Goal: Task Accomplishment & Management: Manage account settings

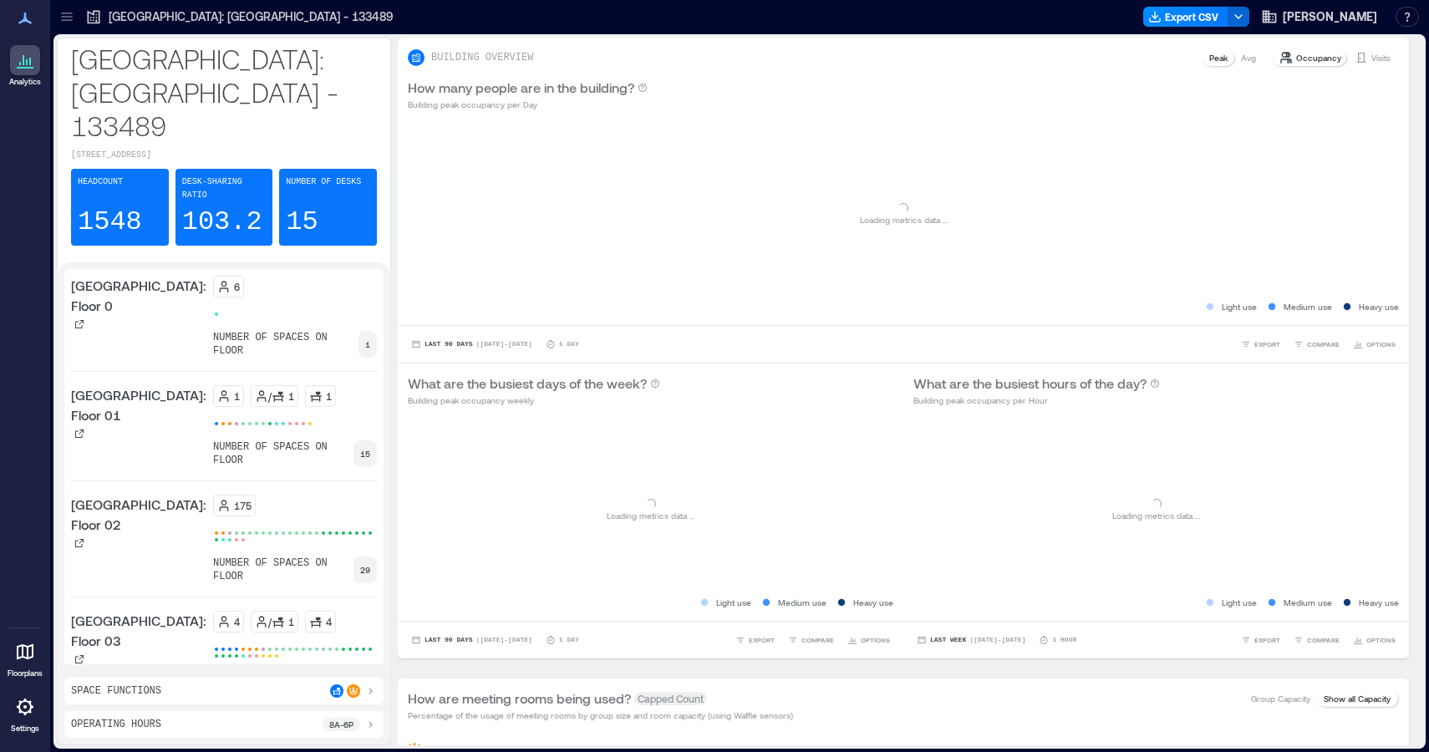
click at [28, 722] on link "Settings" at bounding box center [25, 713] width 40 height 52
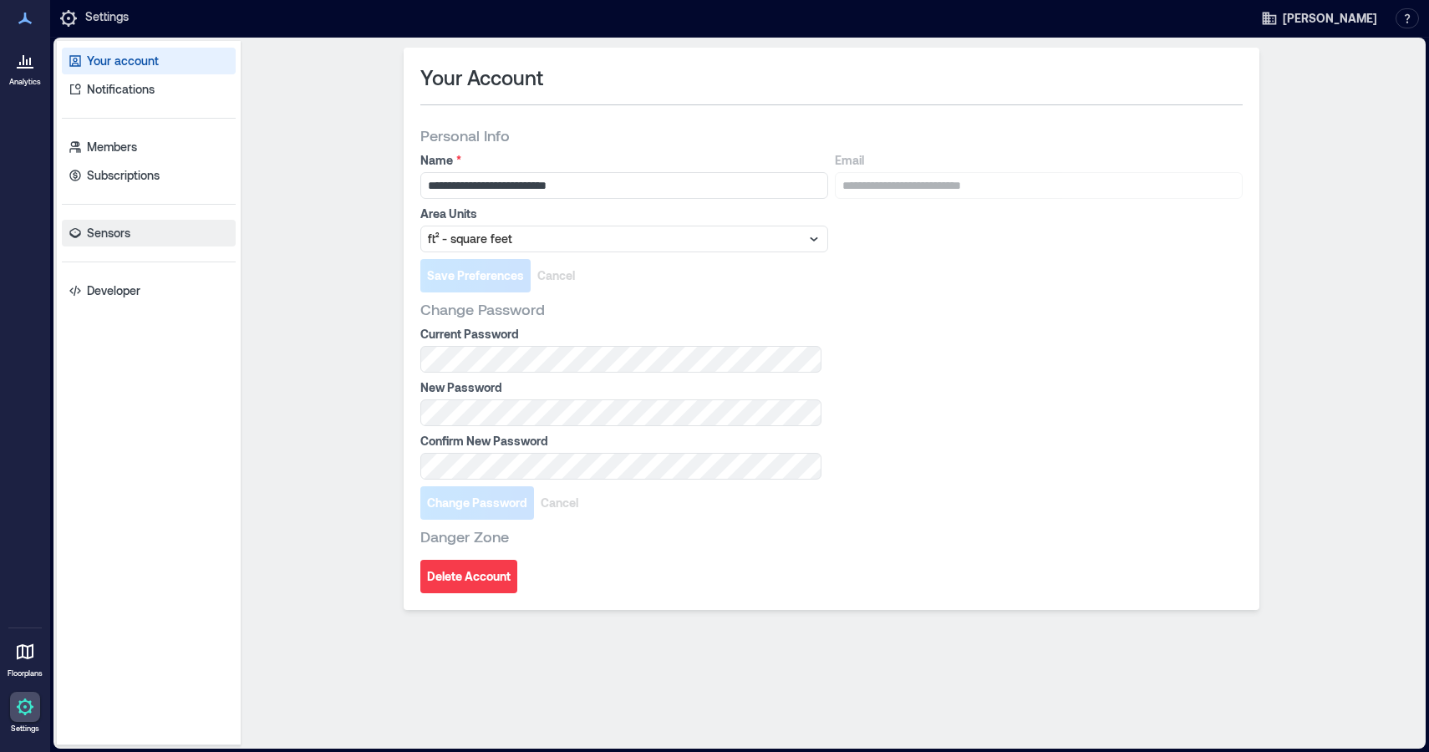
click at [122, 226] on p "Sensors" at bounding box center [108, 233] width 43 height 17
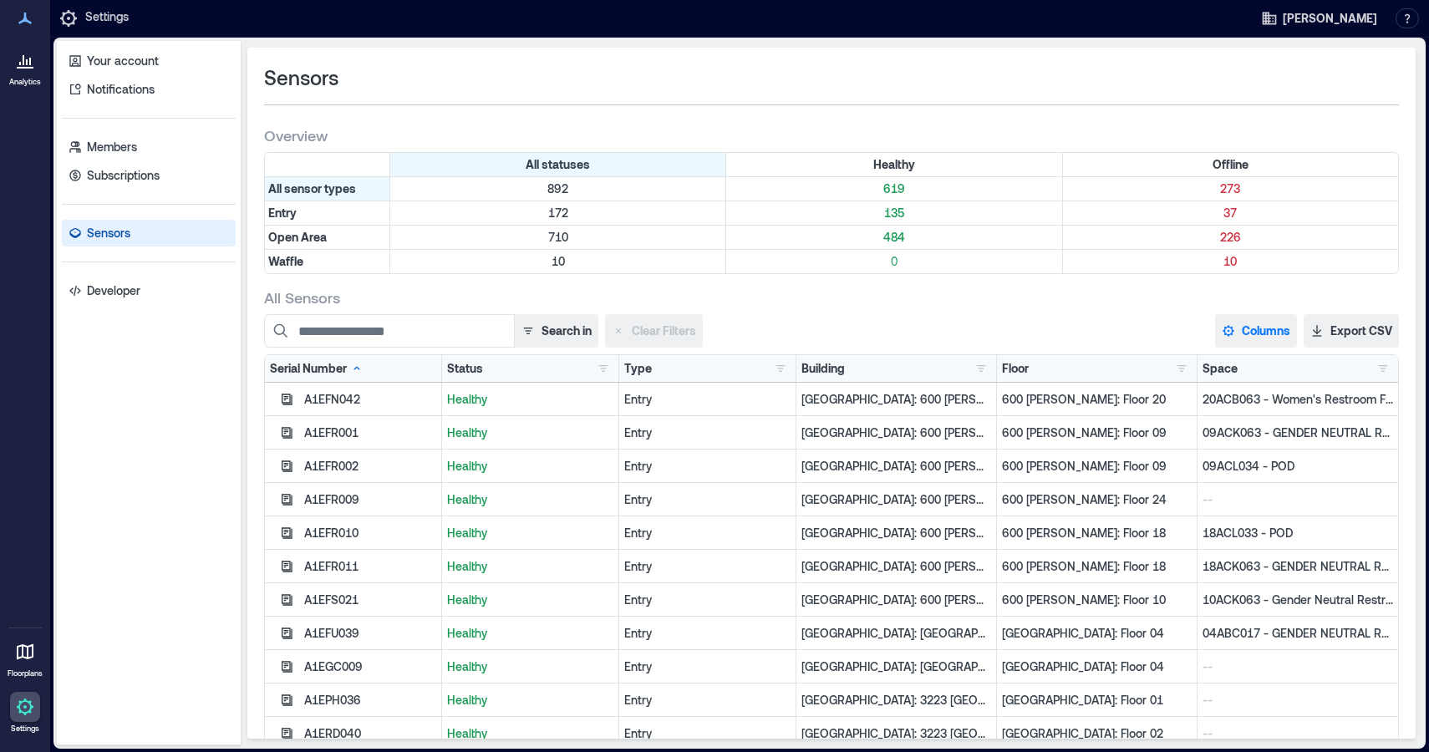
click at [1243, 328] on button "Columns" at bounding box center [1256, 330] width 82 height 33
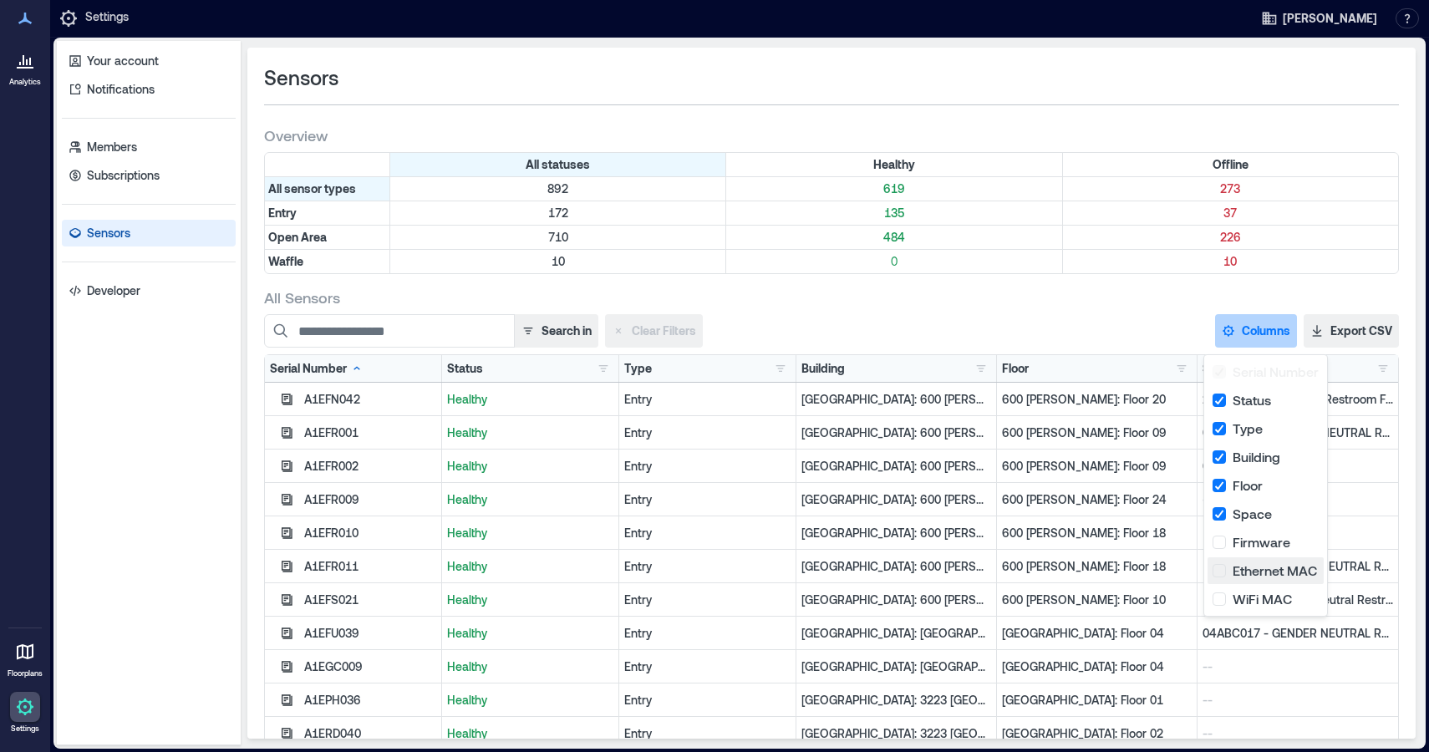
click at [1273, 575] on button "Ethernet MAC" at bounding box center [1265, 570] width 116 height 27
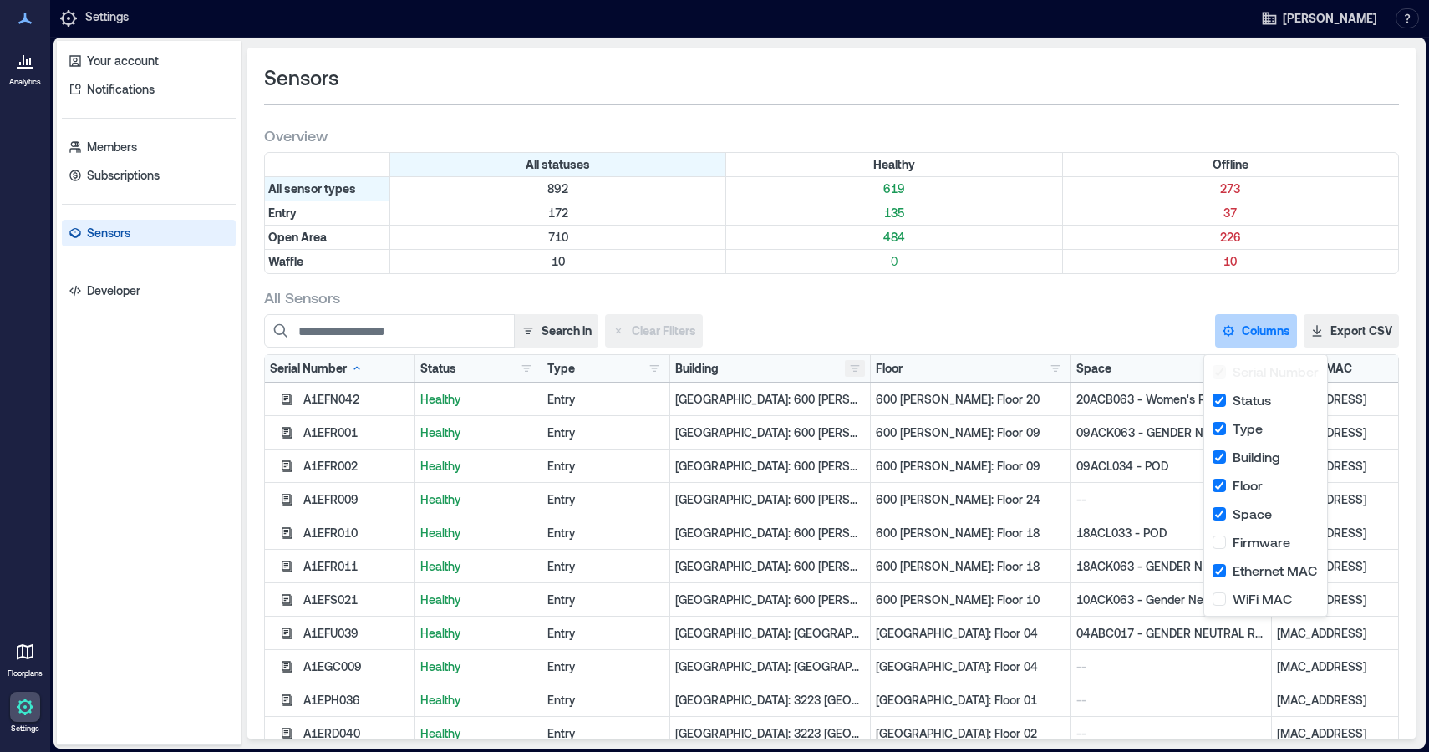
click at [845, 372] on button "button" at bounding box center [855, 368] width 20 height 17
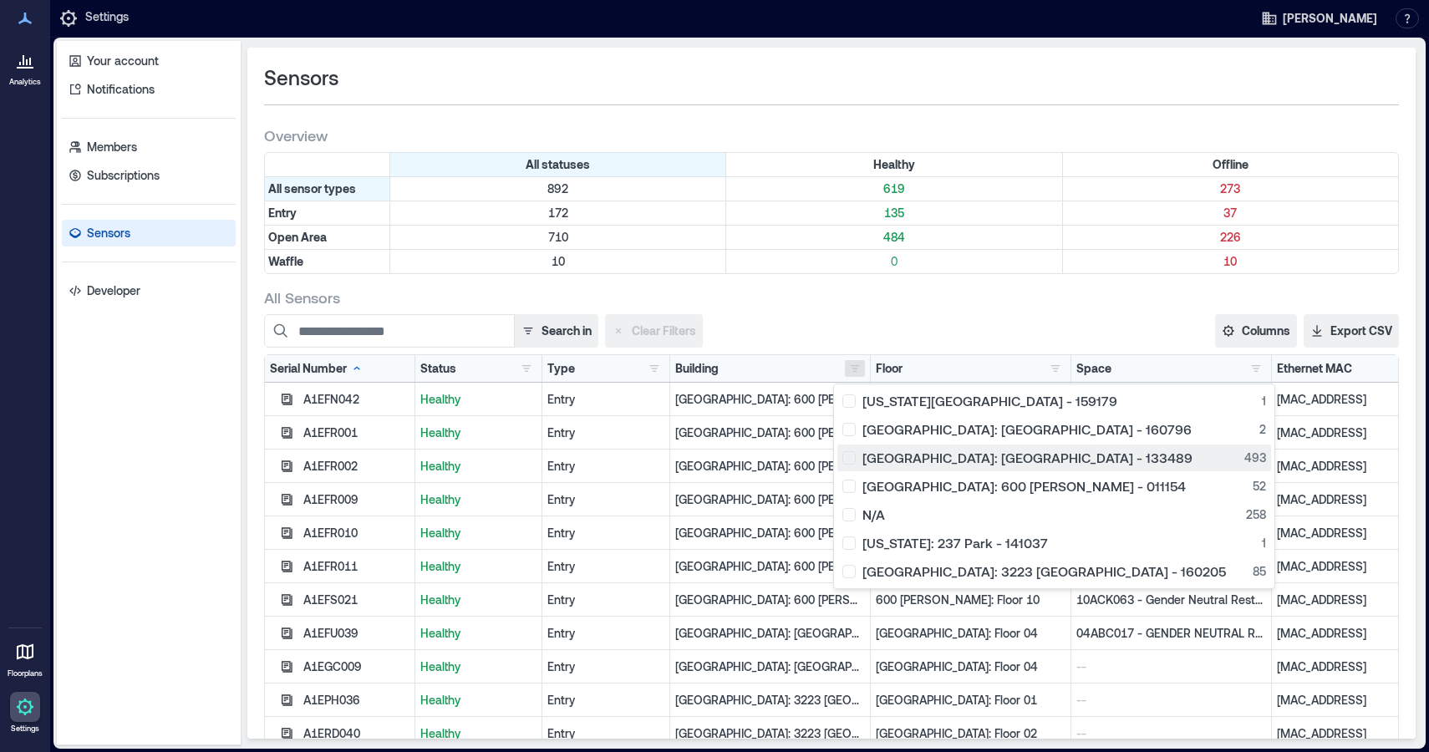
click at [853, 459] on div "[GEOGRAPHIC_DATA]: [GEOGRAPHIC_DATA] - 133489 493" at bounding box center [1054, 457] width 424 height 17
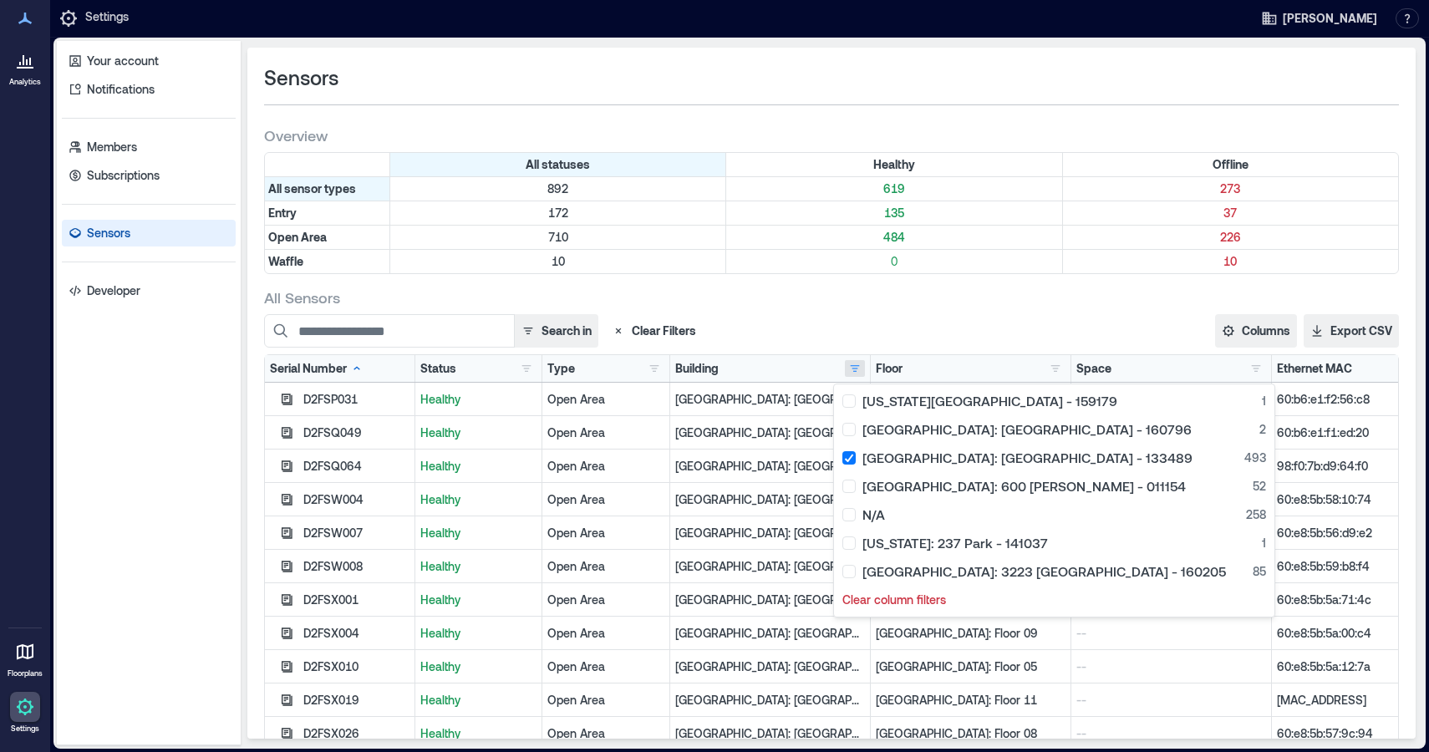
click at [857, 305] on div "All Sensors" at bounding box center [831, 297] width 1134 height 20
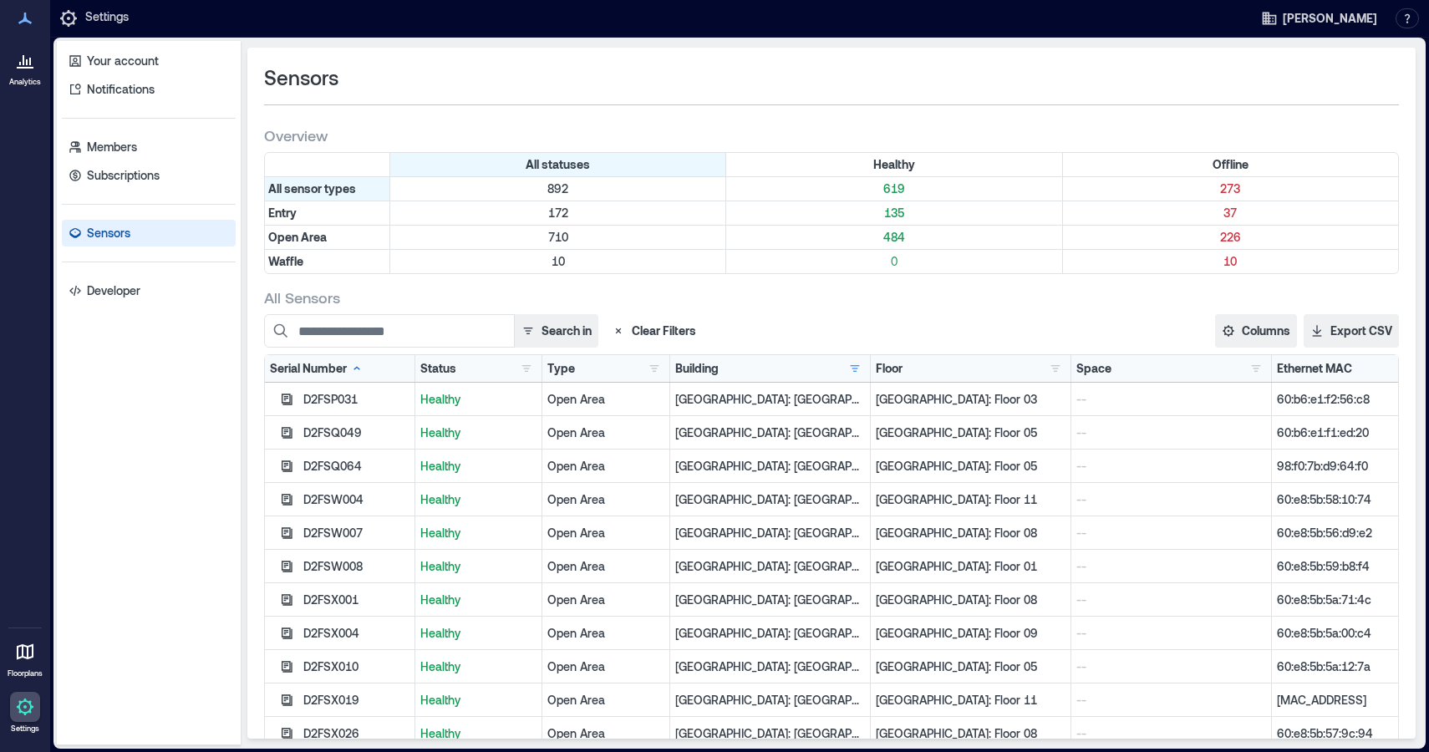
click at [1042, 380] on div "Floor [GEOGRAPHIC_DATA]: Floor 0 1 [GEOGRAPHIC_DATA]: Floor 01 43 [GEOGRAPHIC_D…" at bounding box center [970, 368] width 200 height 27
click at [1045, 373] on button "button" at bounding box center [1055, 368] width 20 height 17
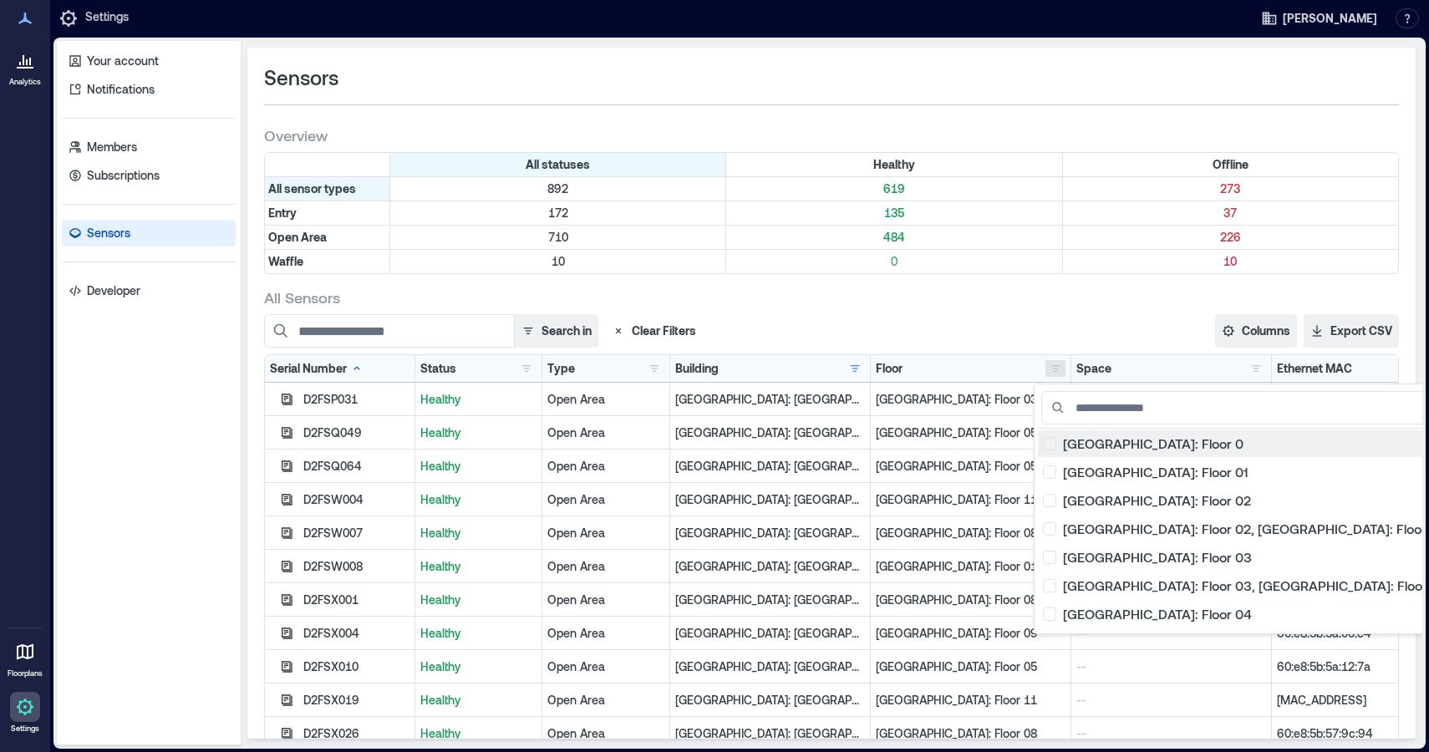
click at [1052, 447] on div "[GEOGRAPHIC_DATA]: Floor 0 1" at bounding box center [1265, 443] width 444 height 17
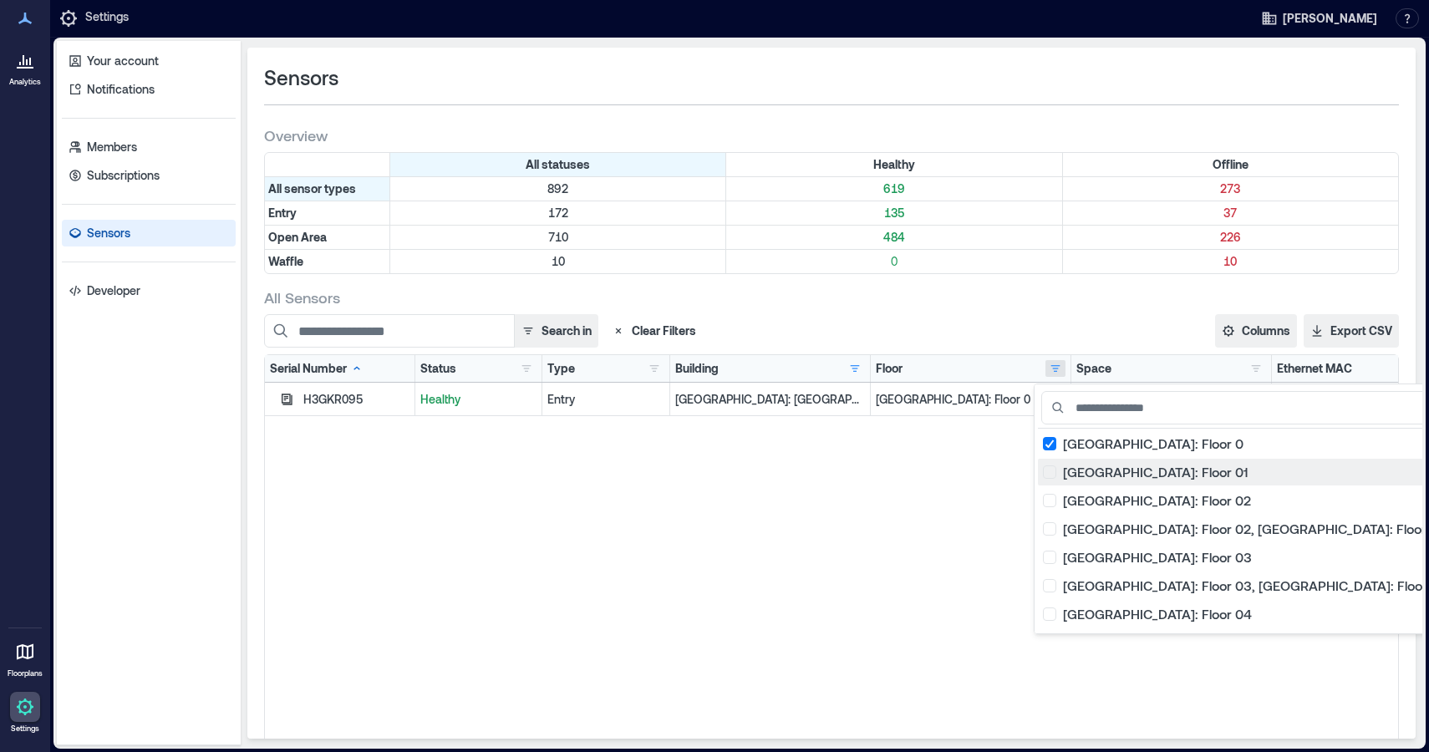
click at [1052, 470] on div "[GEOGRAPHIC_DATA]: Floor 01 43" at bounding box center [1265, 472] width 444 height 17
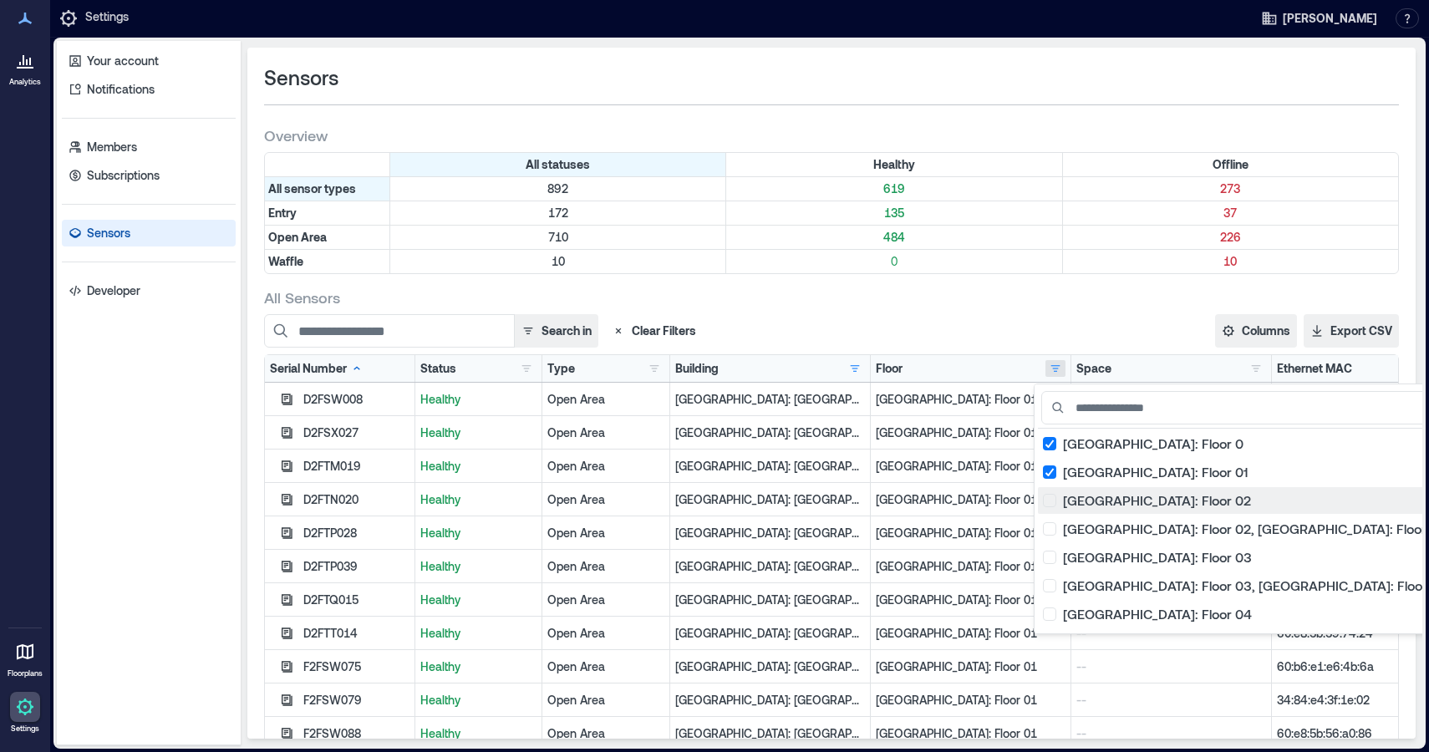
click at [1053, 495] on div "[GEOGRAPHIC_DATA]: Floor 02 42" at bounding box center [1265, 500] width 444 height 17
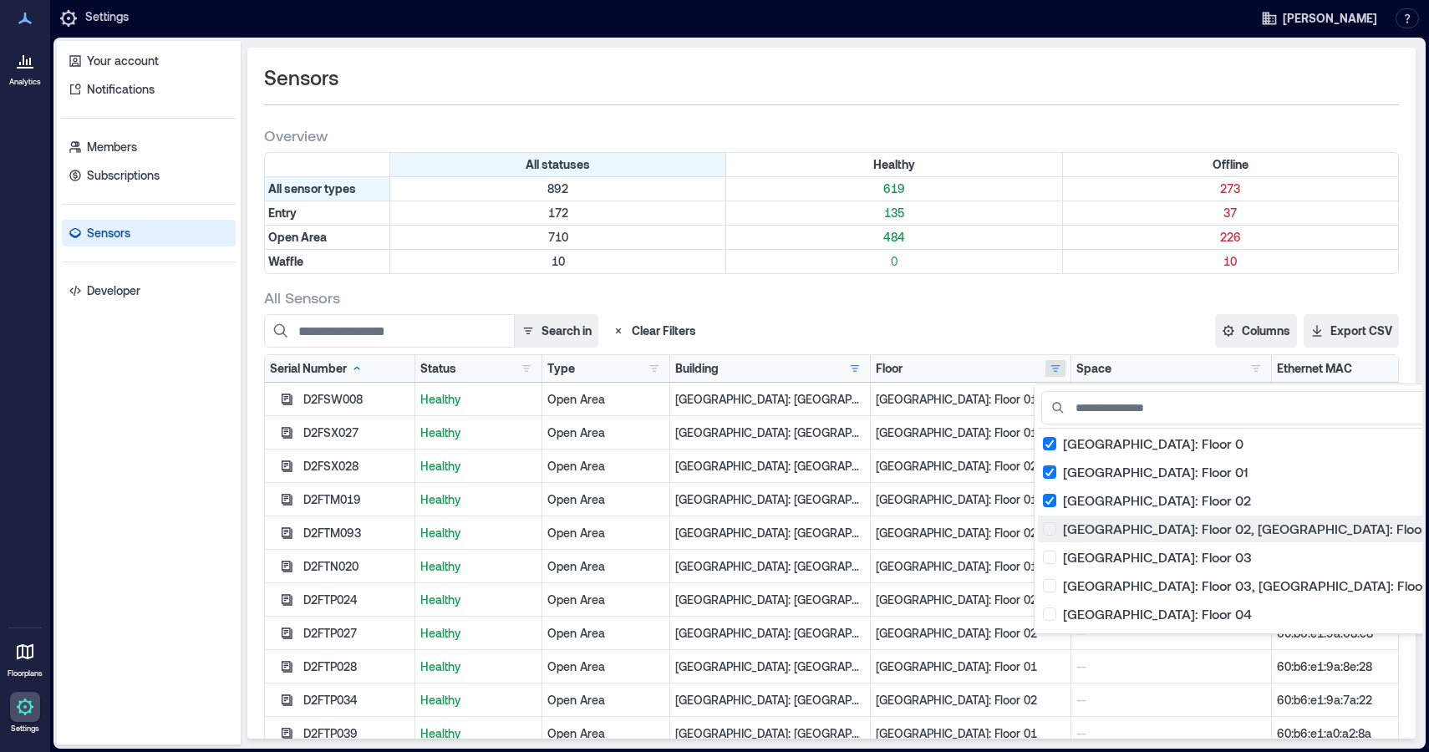
click at [1056, 530] on div "[GEOGRAPHIC_DATA]: Floor 02, [GEOGRAPHIC_DATA]: Floor 03 1" at bounding box center [1265, 528] width 444 height 17
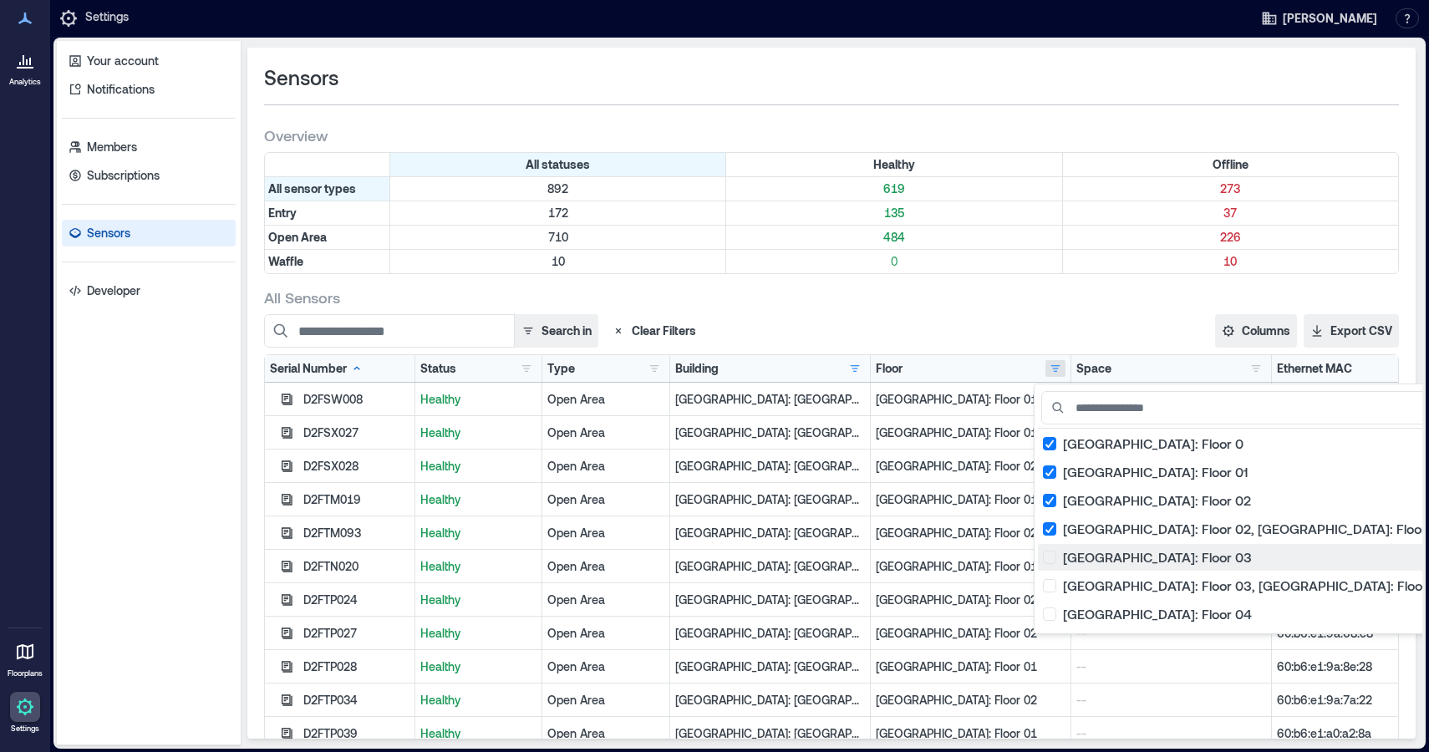
click at [1050, 561] on div "[GEOGRAPHIC_DATA]: Floor 03 39" at bounding box center [1265, 557] width 444 height 17
drag, startPoint x: 1052, startPoint y: 586, endPoint x: 1055, endPoint y: 594, distance: 9.0
click at [1053, 586] on div "[GEOGRAPHIC_DATA]: Floor 03, [GEOGRAPHIC_DATA]: Floor 04 1" at bounding box center [1265, 585] width 444 height 17
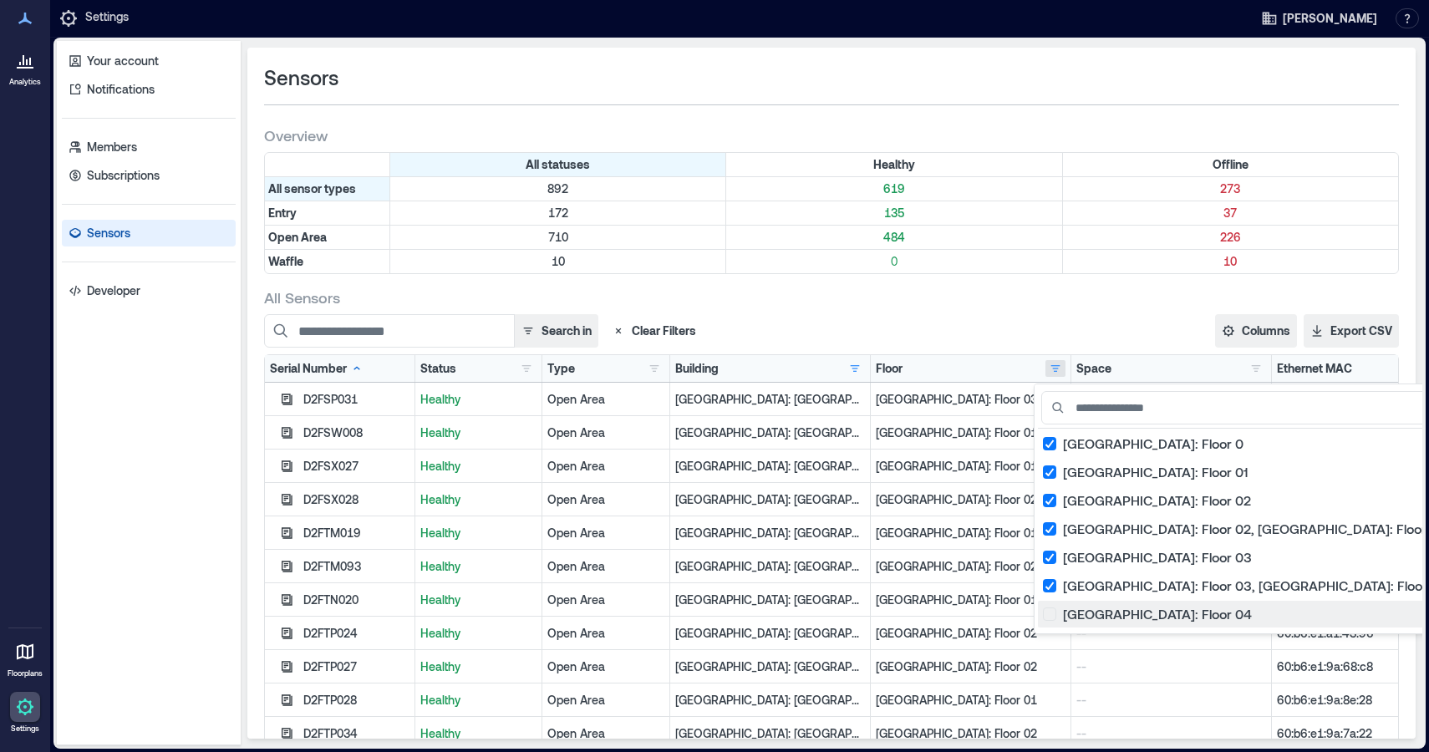
click at [1053, 611] on div "[GEOGRAPHIC_DATA]: Floor 04 42" at bounding box center [1265, 614] width 444 height 17
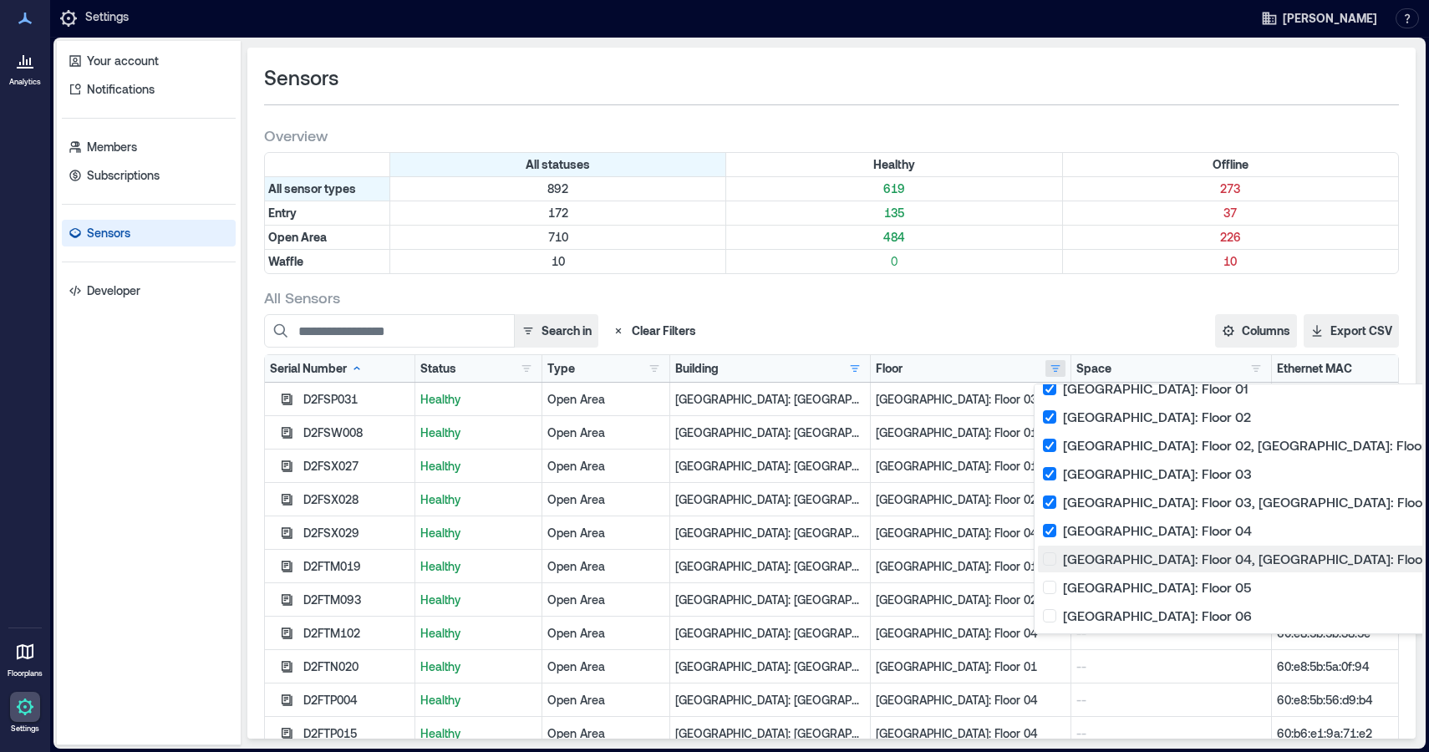
click at [1047, 561] on div "[GEOGRAPHIC_DATA]: Floor 04, [GEOGRAPHIC_DATA]: Floor 05 2" at bounding box center [1265, 559] width 444 height 17
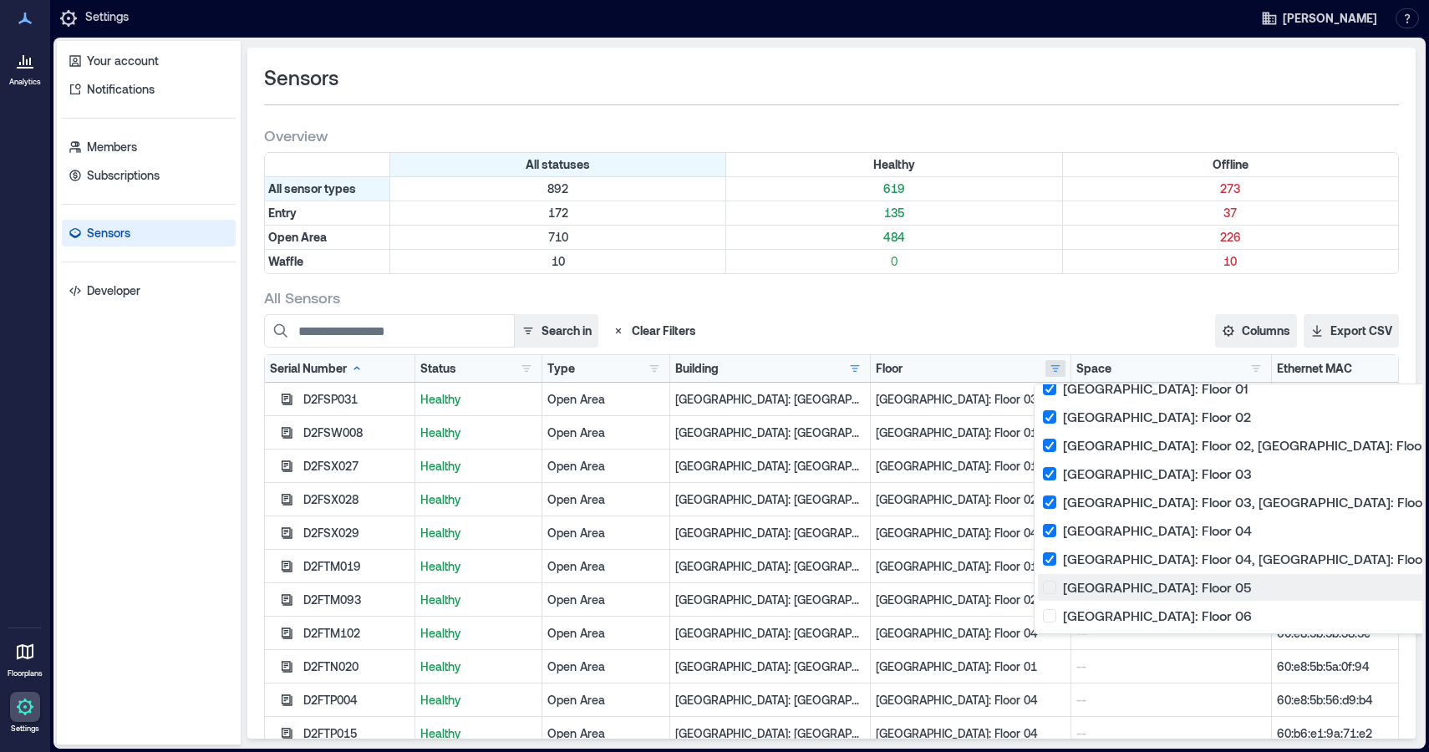
click at [1048, 595] on div "[GEOGRAPHIC_DATA]: Floor 05 38" at bounding box center [1265, 587] width 444 height 17
click at [1082, 303] on div "All Sensors" at bounding box center [831, 297] width 1134 height 20
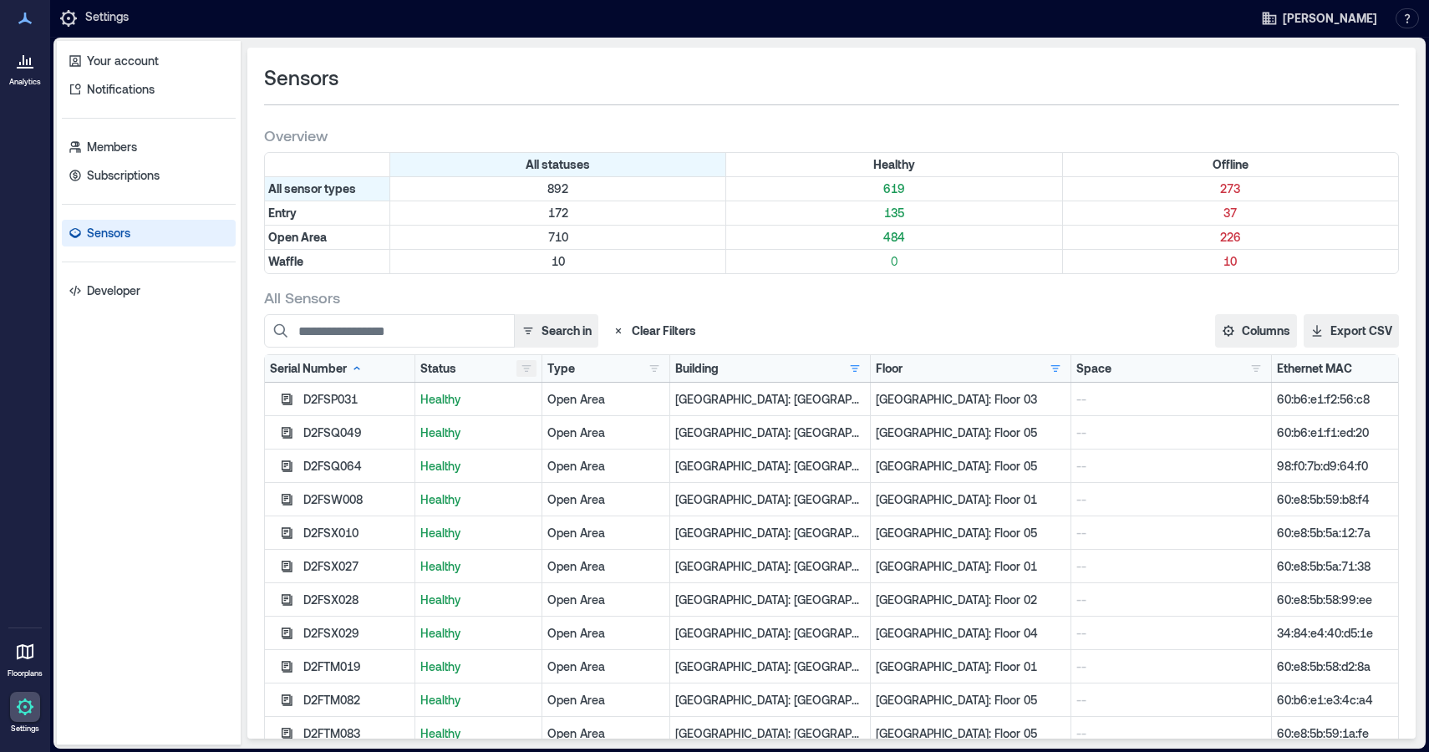
click at [524, 368] on button "button" at bounding box center [526, 368] width 20 height 17
click at [845, 372] on button "button" at bounding box center [855, 368] width 20 height 17
click at [1045, 367] on button "button" at bounding box center [1055, 368] width 20 height 17
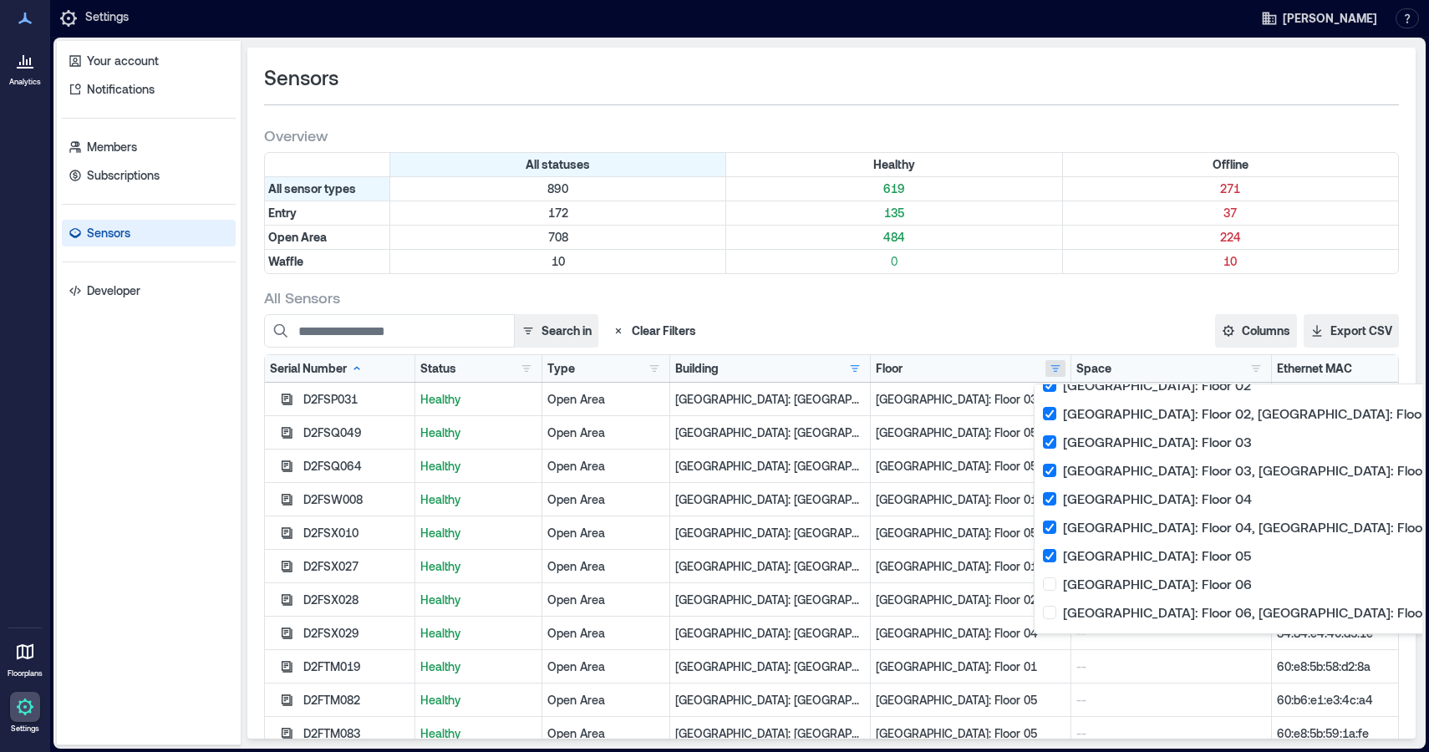
scroll to position [0, 0]
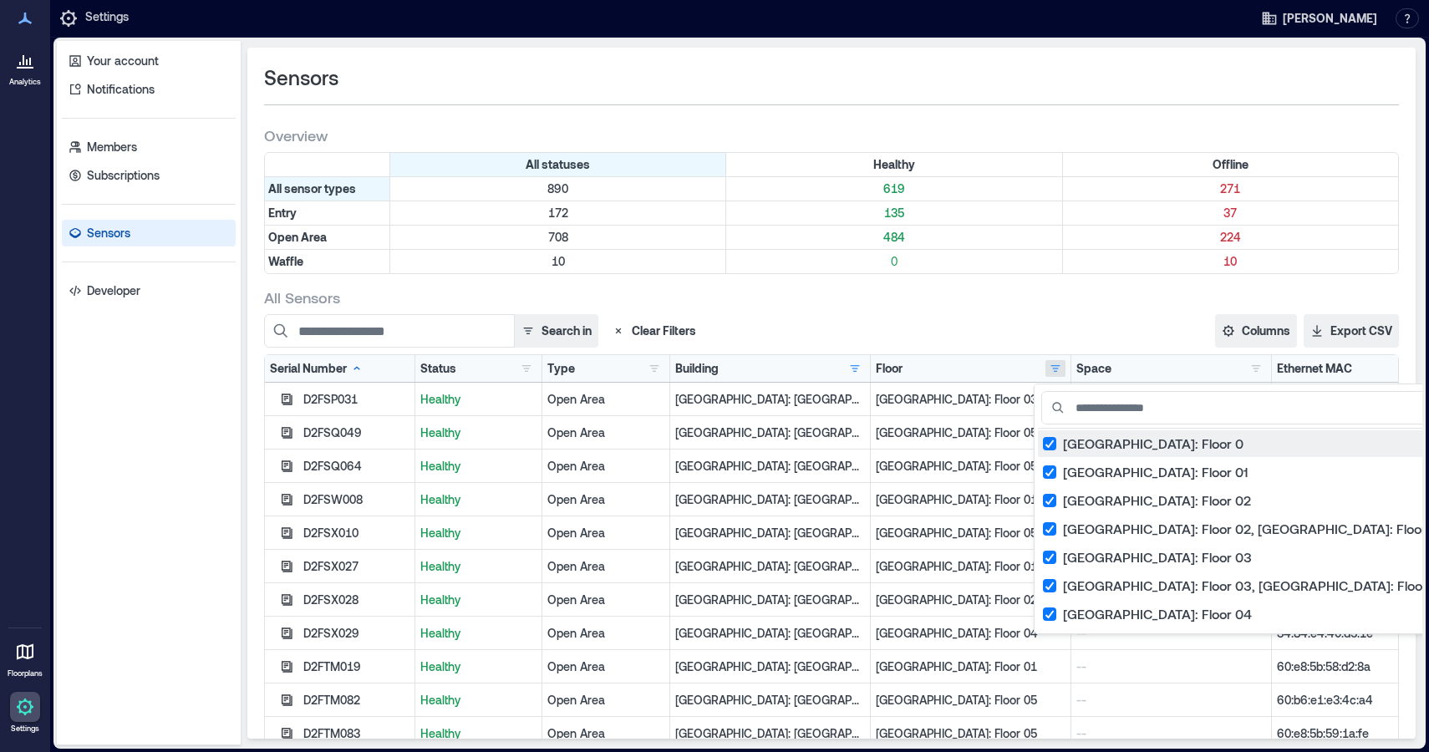
click at [1043, 440] on div "[GEOGRAPHIC_DATA]: Floor 0 1" at bounding box center [1265, 443] width 444 height 17
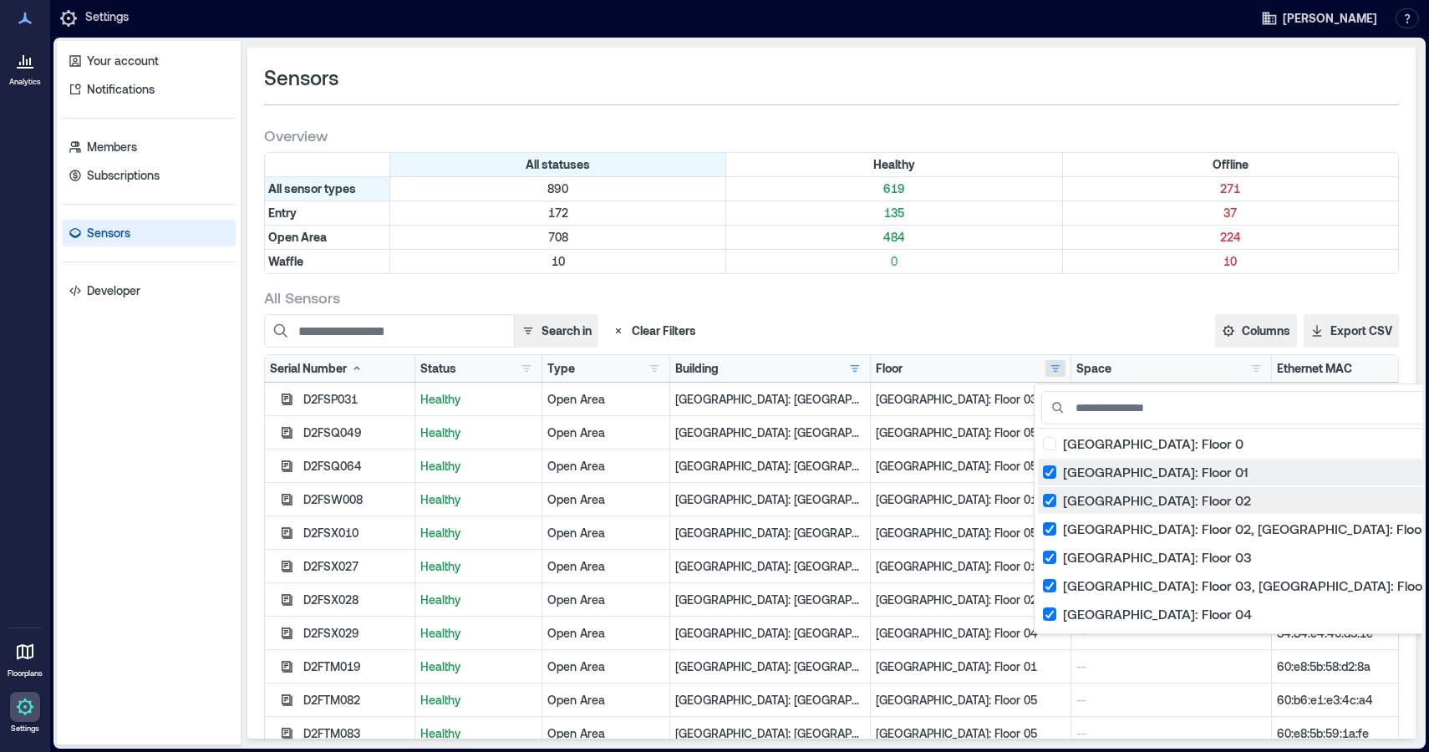
click at [1050, 469] on div "[GEOGRAPHIC_DATA]: Floor 01 43" at bounding box center [1265, 472] width 444 height 17
click at [1045, 494] on div "[GEOGRAPHIC_DATA]: Floor 02 42" at bounding box center [1265, 500] width 444 height 17
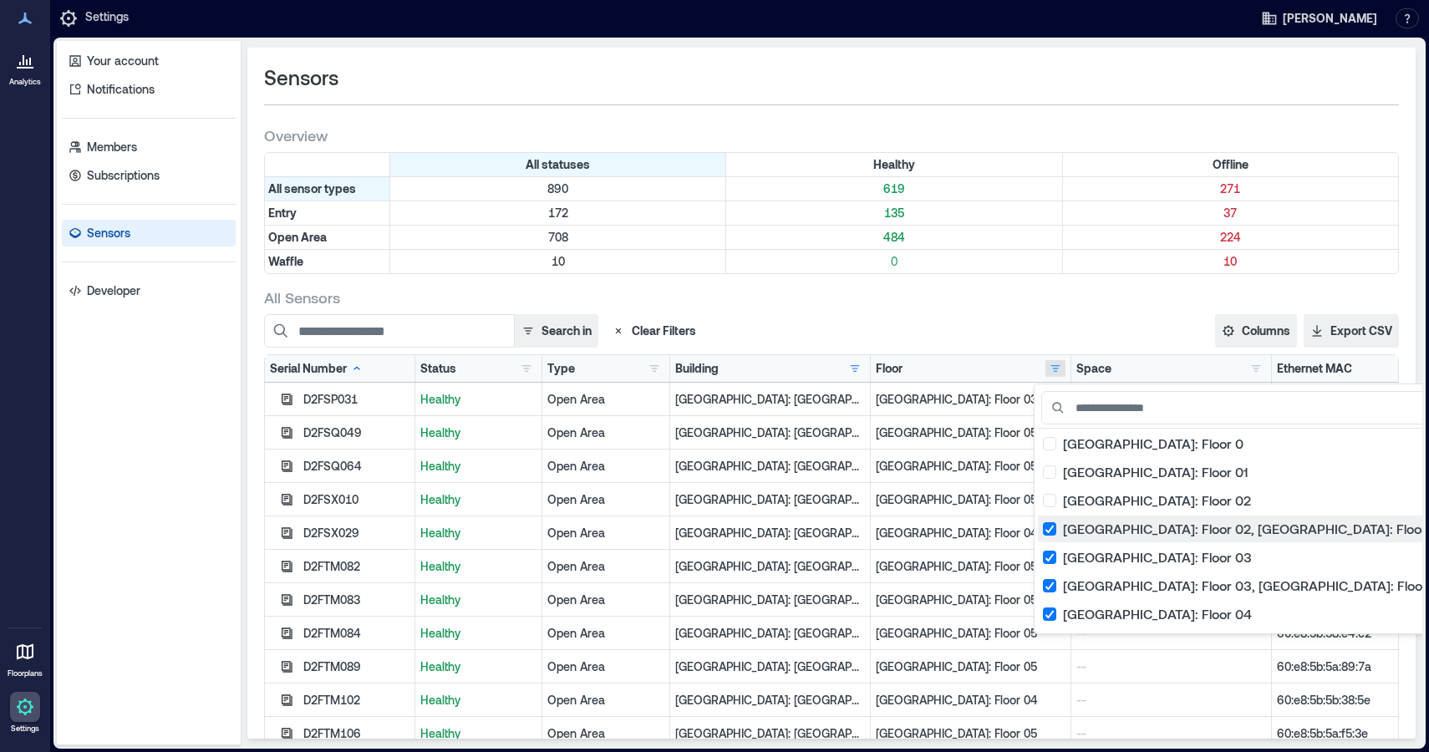
click at [1045, 530] on div "[GEOGRAPHIC_DATA]: Floor 02, [GEOGRAPHIC_DATA]: Floor 03 1" at bounding box center [1265, 528] width 444 height 17
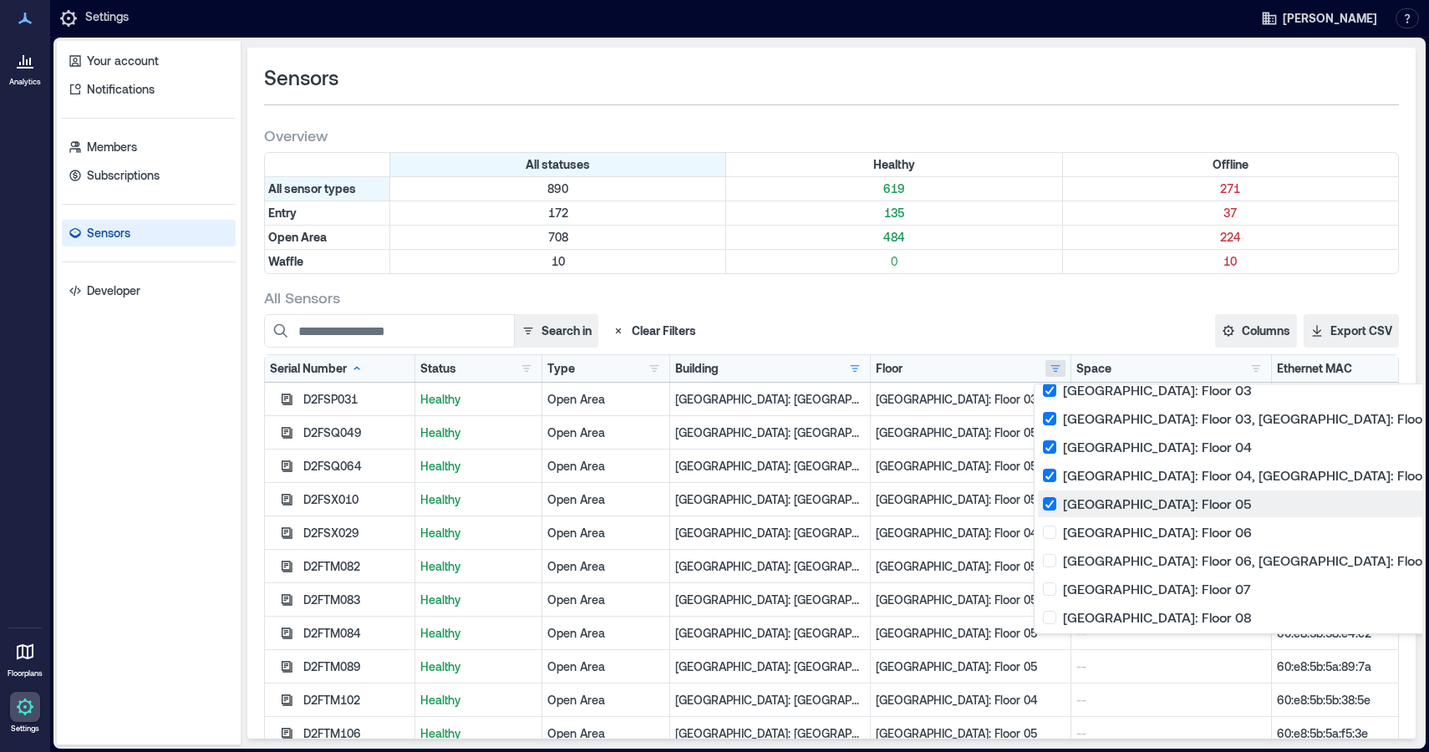
scroll to position [84, 0]
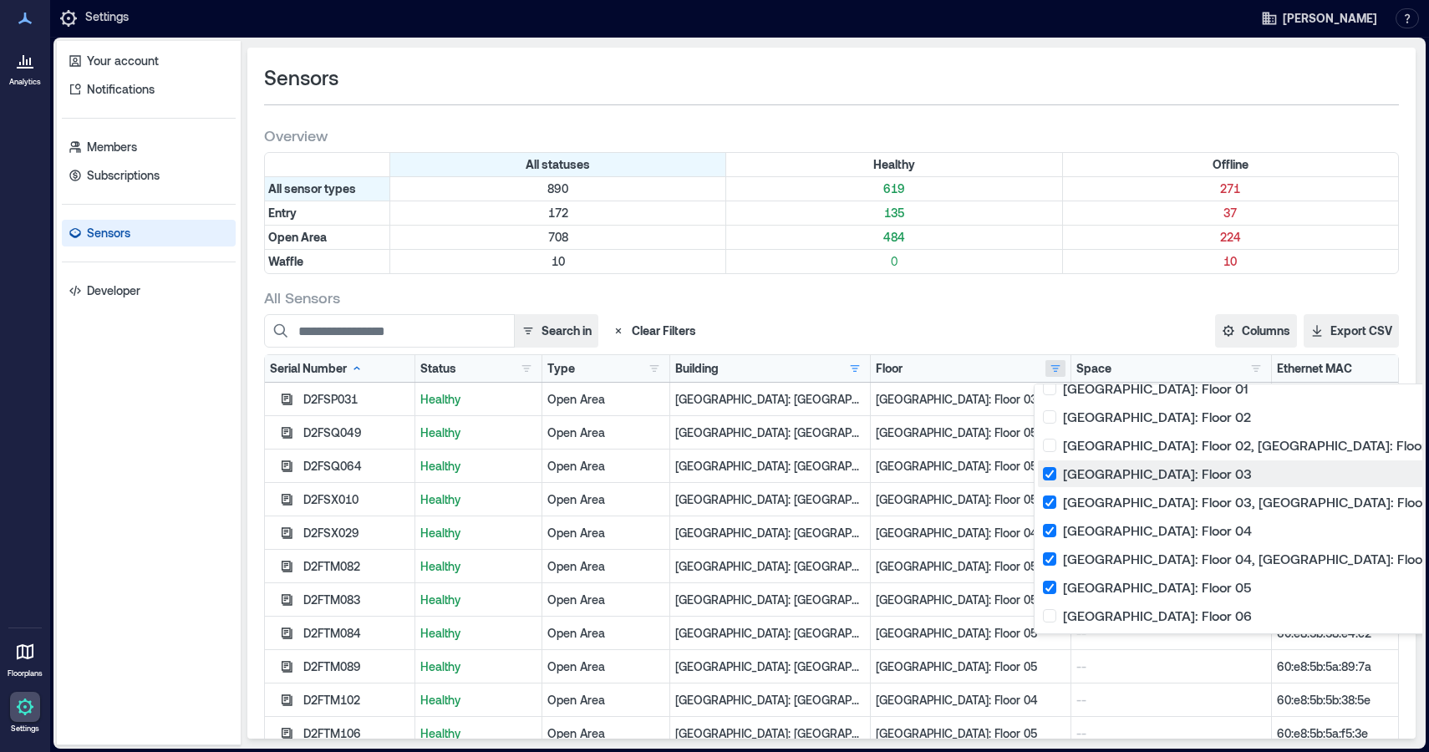
click at [1047, 480] on div "[GEOGRAPHIC_DATA]: Floor 03 39" at bounding box center [1265, 473] width 444 height 17
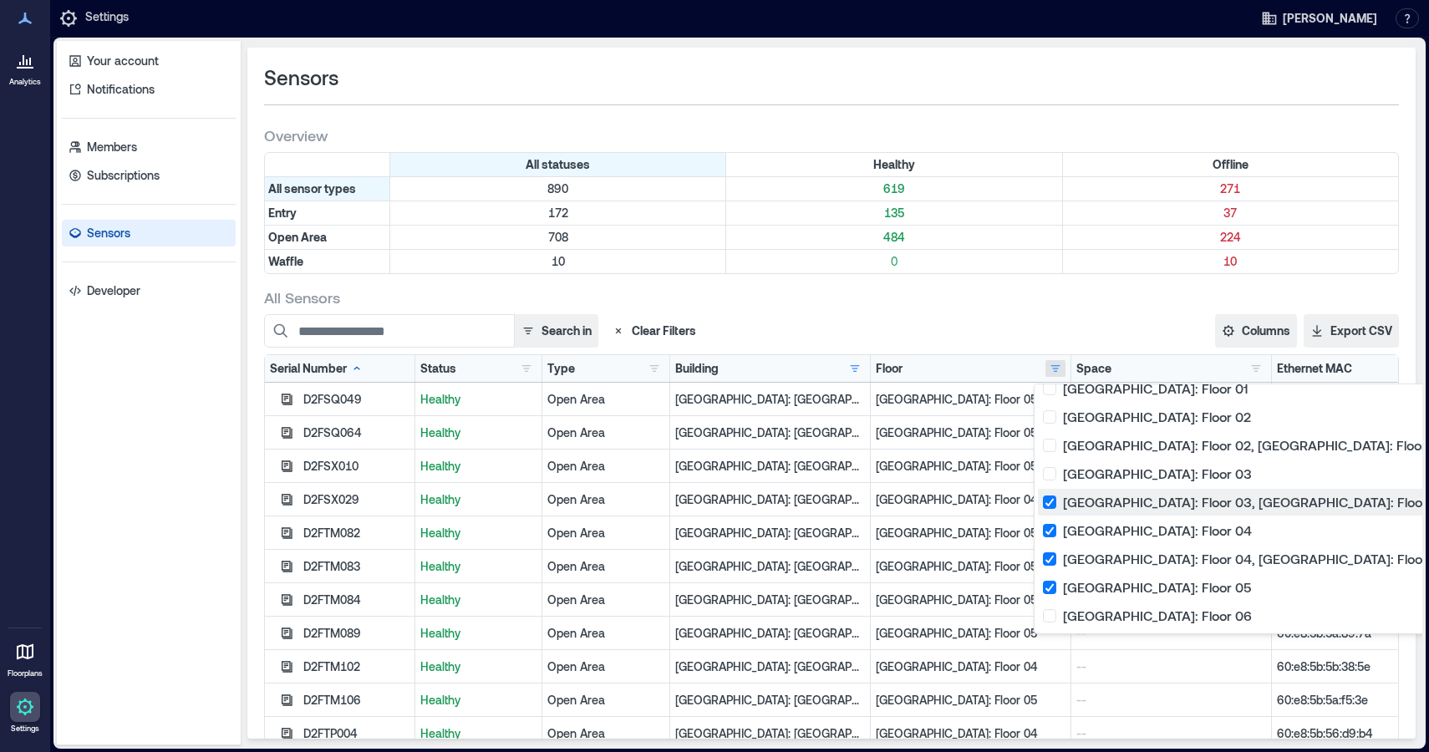
click at [1049, 505] on div "[GEOGRAPHIC_DATA]: Floor 03, [GEOGRAPHIC_DATA]: Floor 04 1" at bounding box center [1265, 502] width 444 height 17
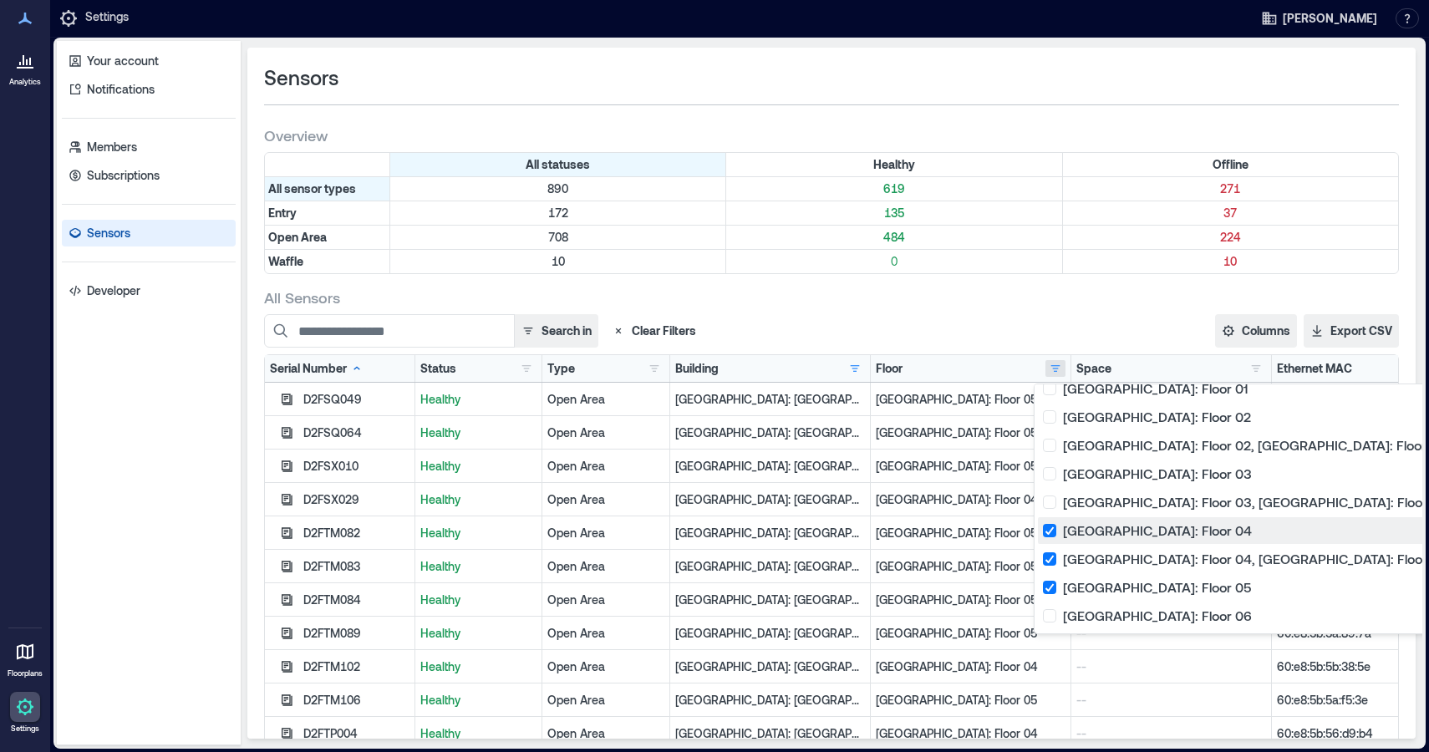
click at [1053, 521] on button "[GEOGRAPHIC_DATA]: Floor 04 42" at bounding box center [1265, 530] width 454 height 27
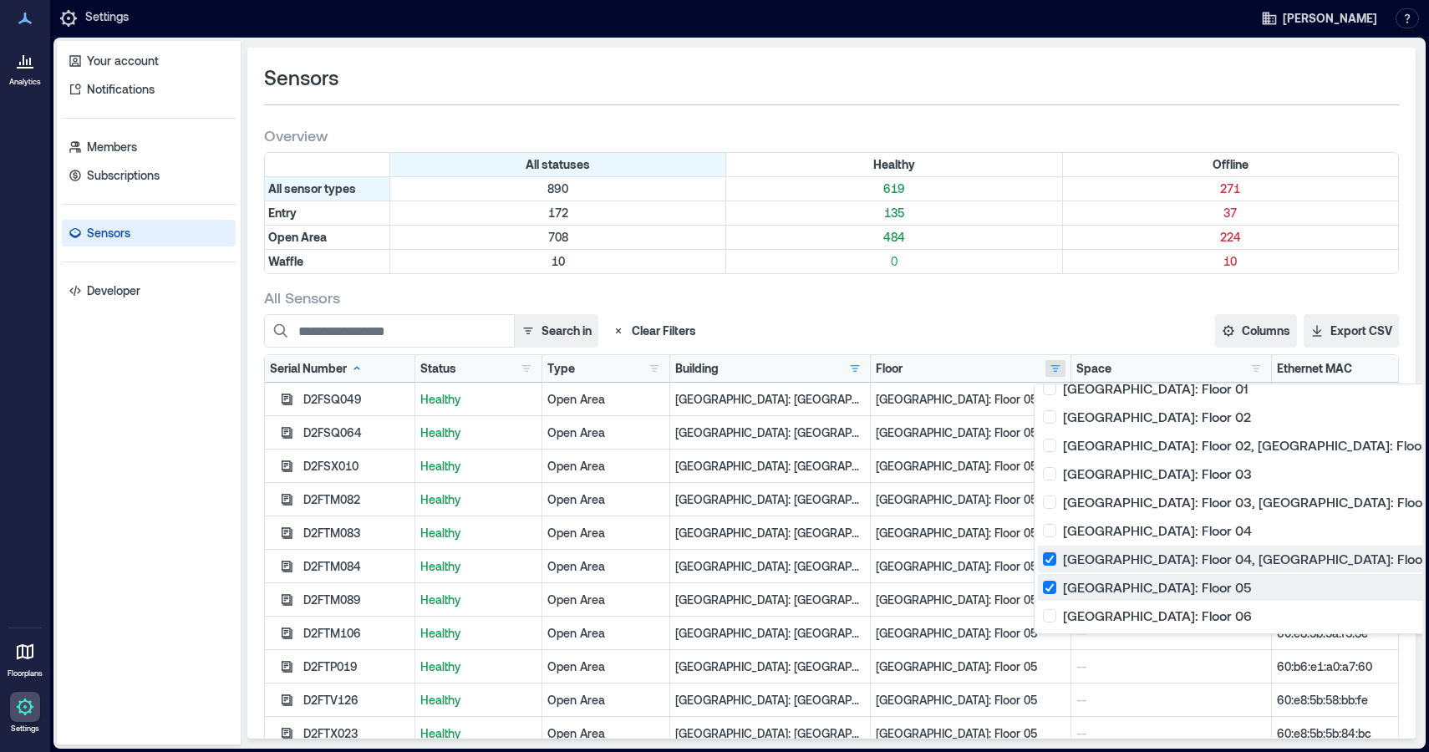
drag, startPoint x: 1051, startPoint y: 556, endPoint x: 1051, endPoint y: 575, distance: 18.4
click at [1051, 557] on div "[GEOGRAPHIC_DATA]: Floor 04, [GEOGRAPHIC_DATA]: Floor 05 2" at bounding box center [1265, 559] width 444 height 17
click at [1051, 578] on button "[GEOGRAPHIC_DATA]: Floor 05 38" at bounding box center [1265, 587] width 454 height 27
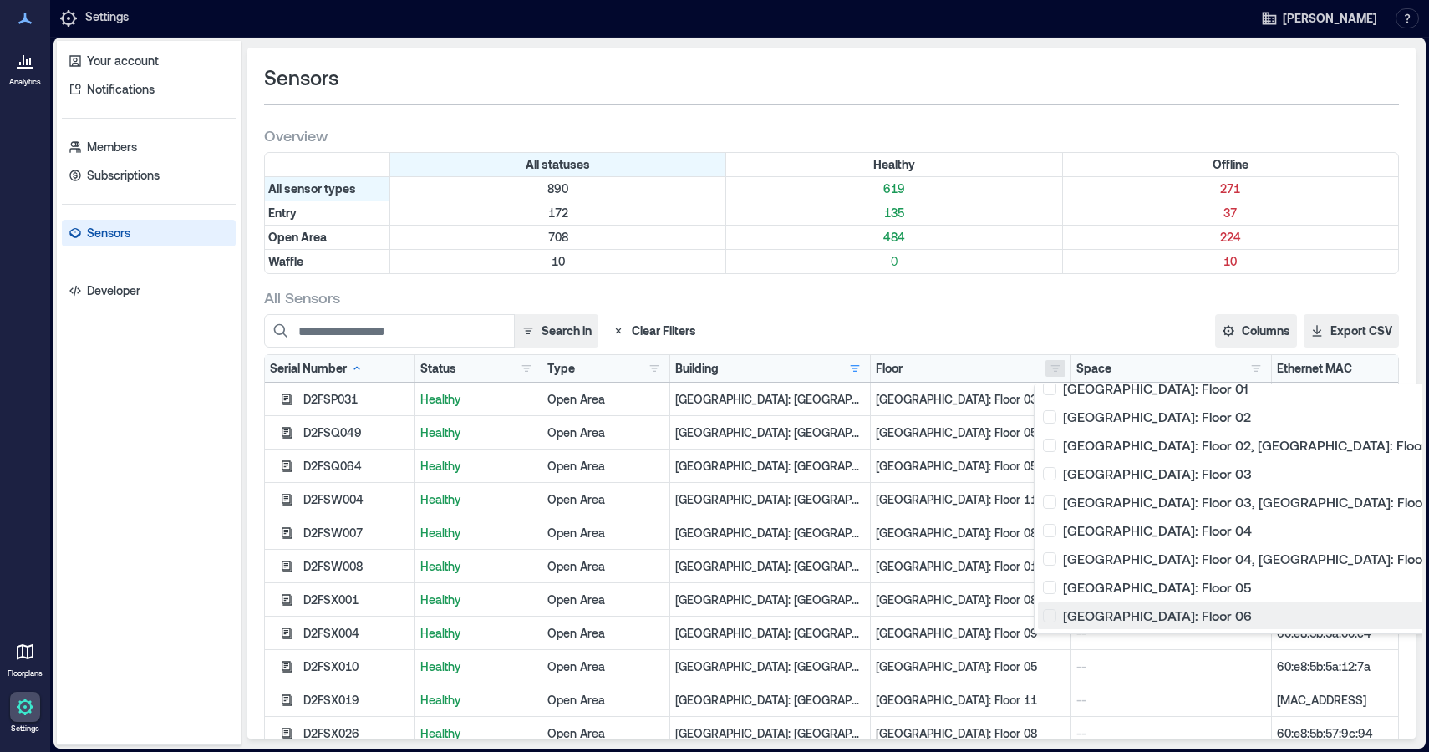
click at [1053, 618] on div "[GEOGRAPHIC_DATA]: Floor 06 38" at bounding box center [1265, 615] width 444 height 17
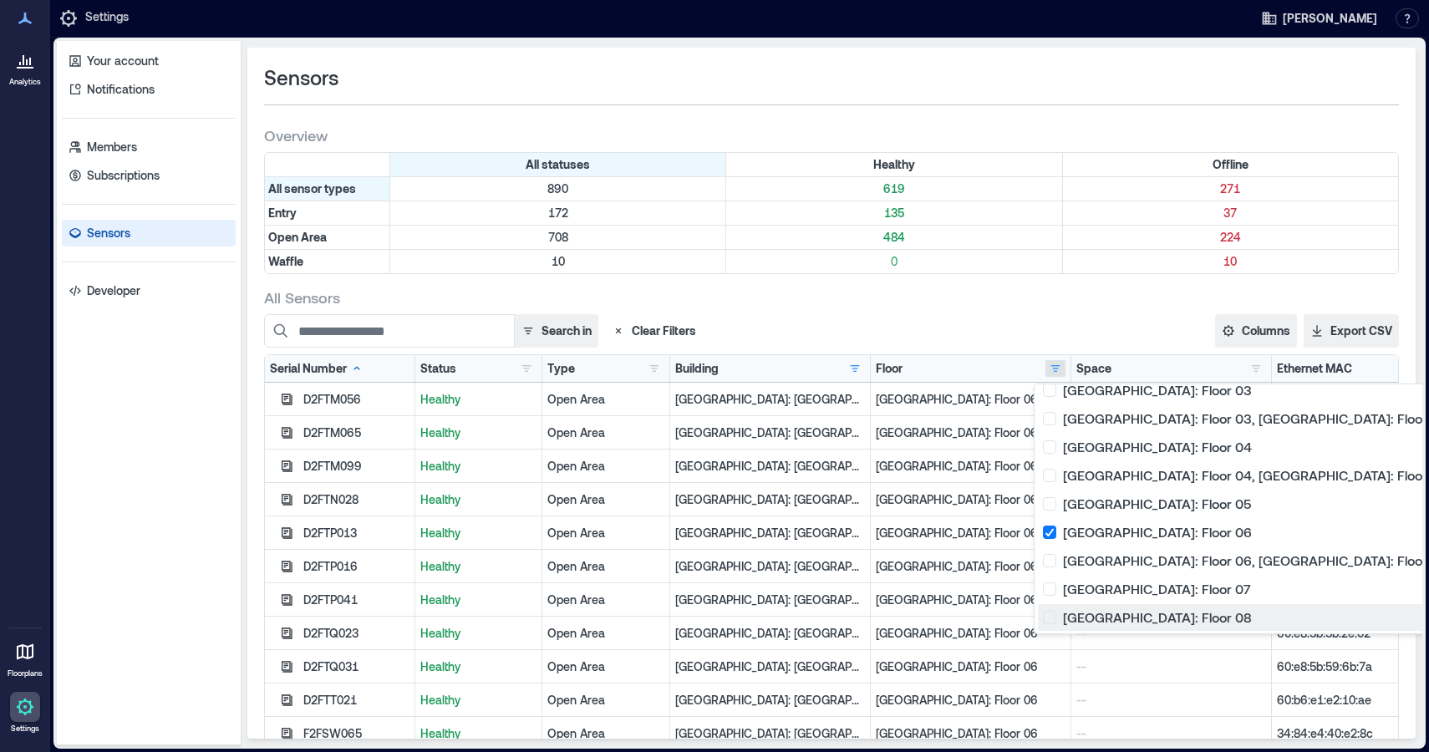
scroll to position [251, 0]
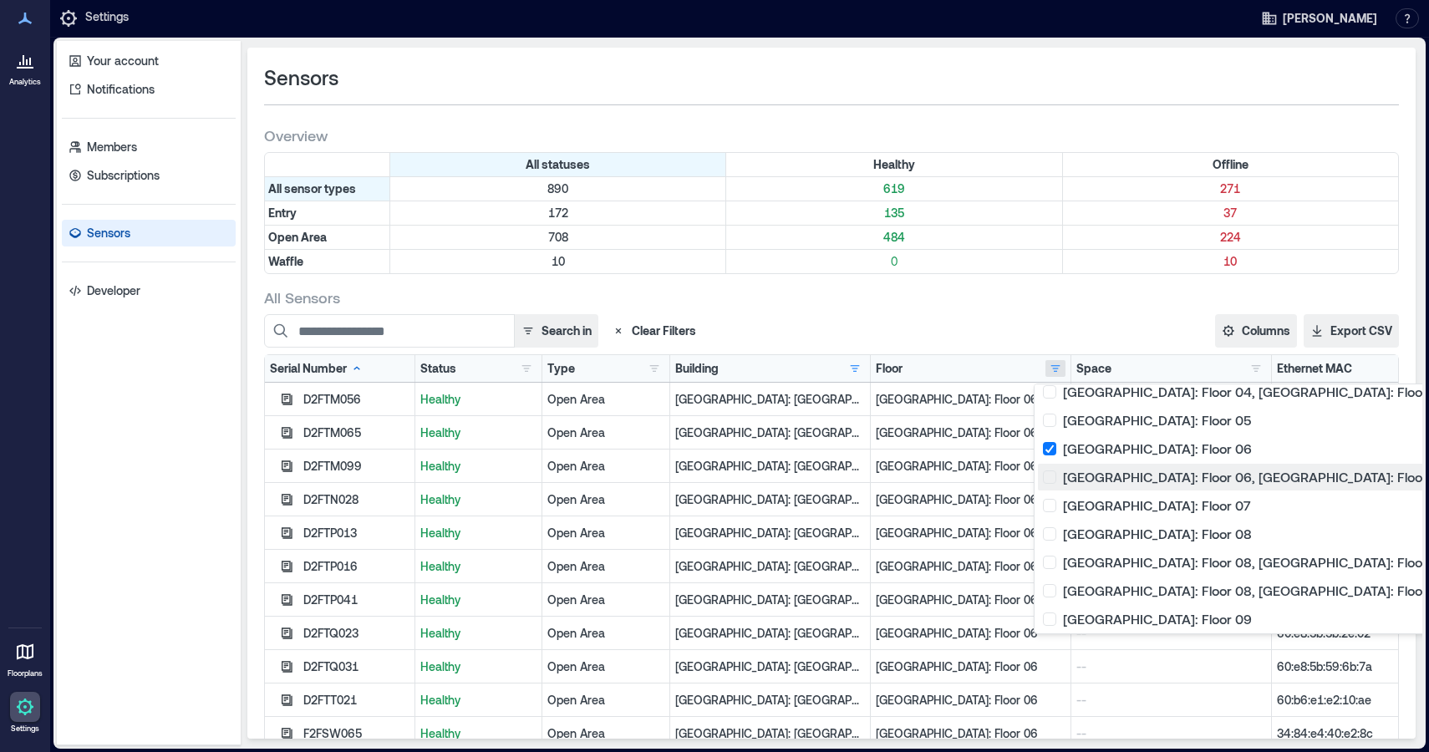
click at [1049, 479] on div "[GEOGRAPHIC_DATA]: Floor 06, [GEOGRAPHIC_DATA]: Floor 07 1" at bounding box center [1265, 477] width 444 height 17
click at [1045, 506] on div "[GEOGRAPHIC_DATA]: Floor 07 36" at bounding box center [1265, 505] width 444 height 17
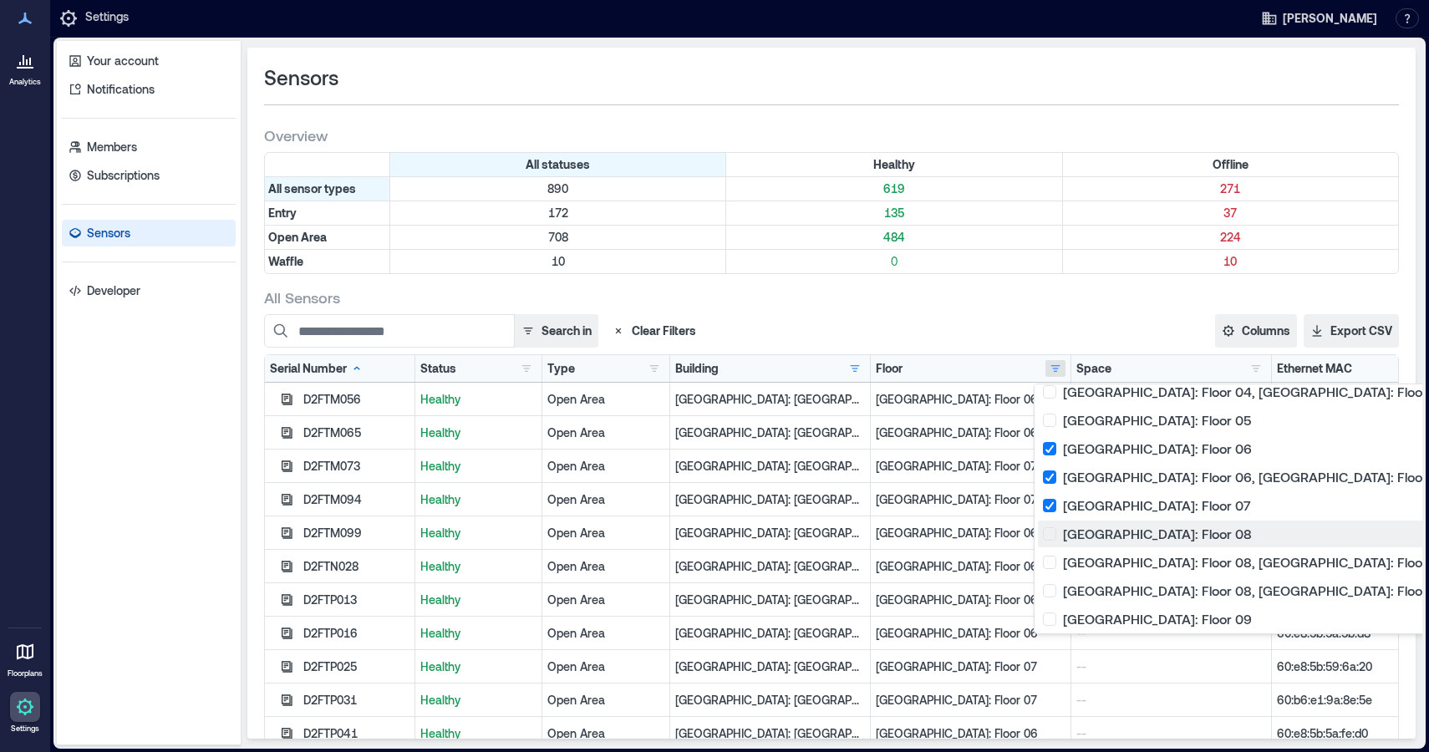
click at [1049, 531] on div "[GEOGRAPHIC_DATA]: Floor 08 40" at bounding box center [1265, 533] width 444 height 17
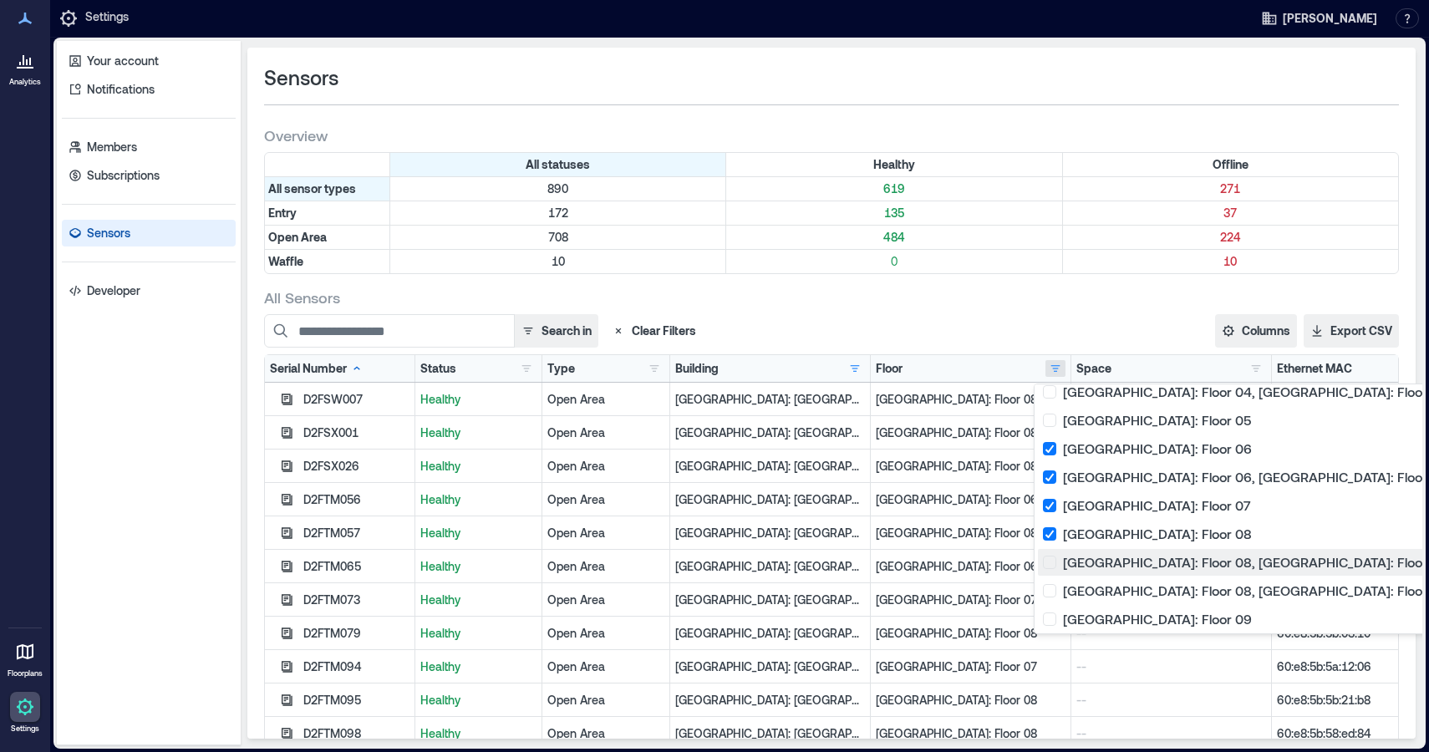
click at [1051, 563] on div "[GEOGRAPHIC_DATA]: Floor 08, [GEOGRAPHIC_DATA]: Floor 07 1" at bounding box center [1265, 562] width 444 height 17
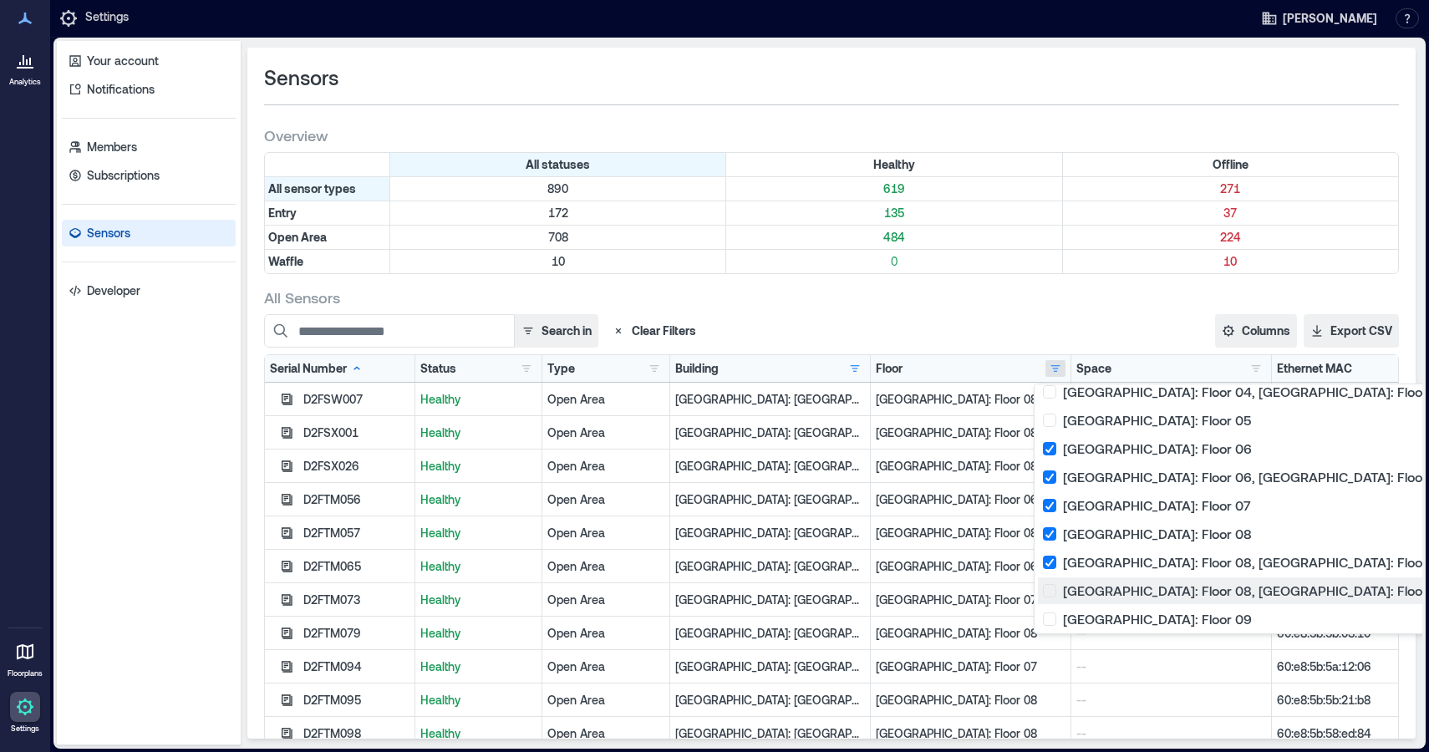
click at [1052, 596] on div "[GEOGRAPHIC_DATA]: Floor 08, [GEOGRAPHIC_DATA]: Floor 09 1" at bounding box center [1265, 590] width 444 height 17
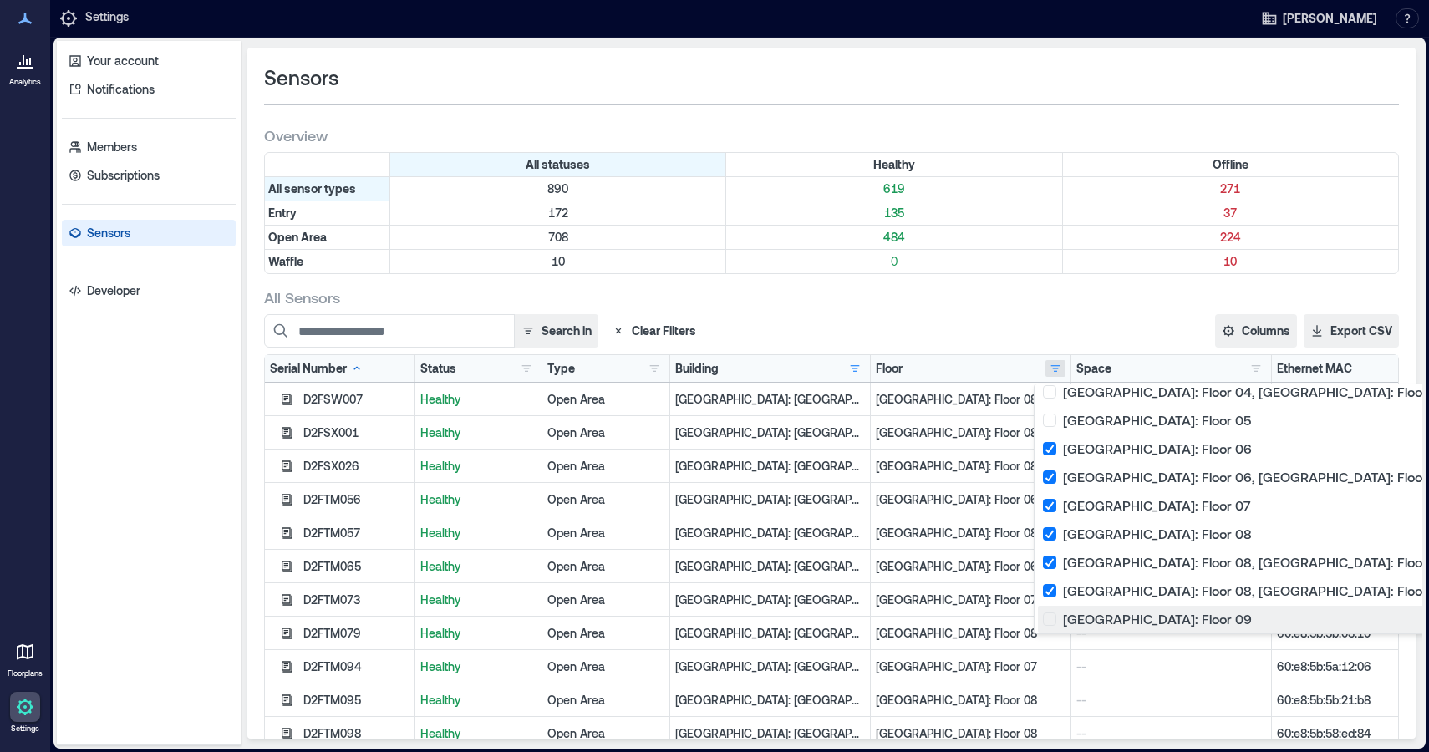
click at [1055, 619] on div "[GEOGRAPHIC_DATA]: Floor 09 43" at bounding box center [1265, 619] width 444 height 17
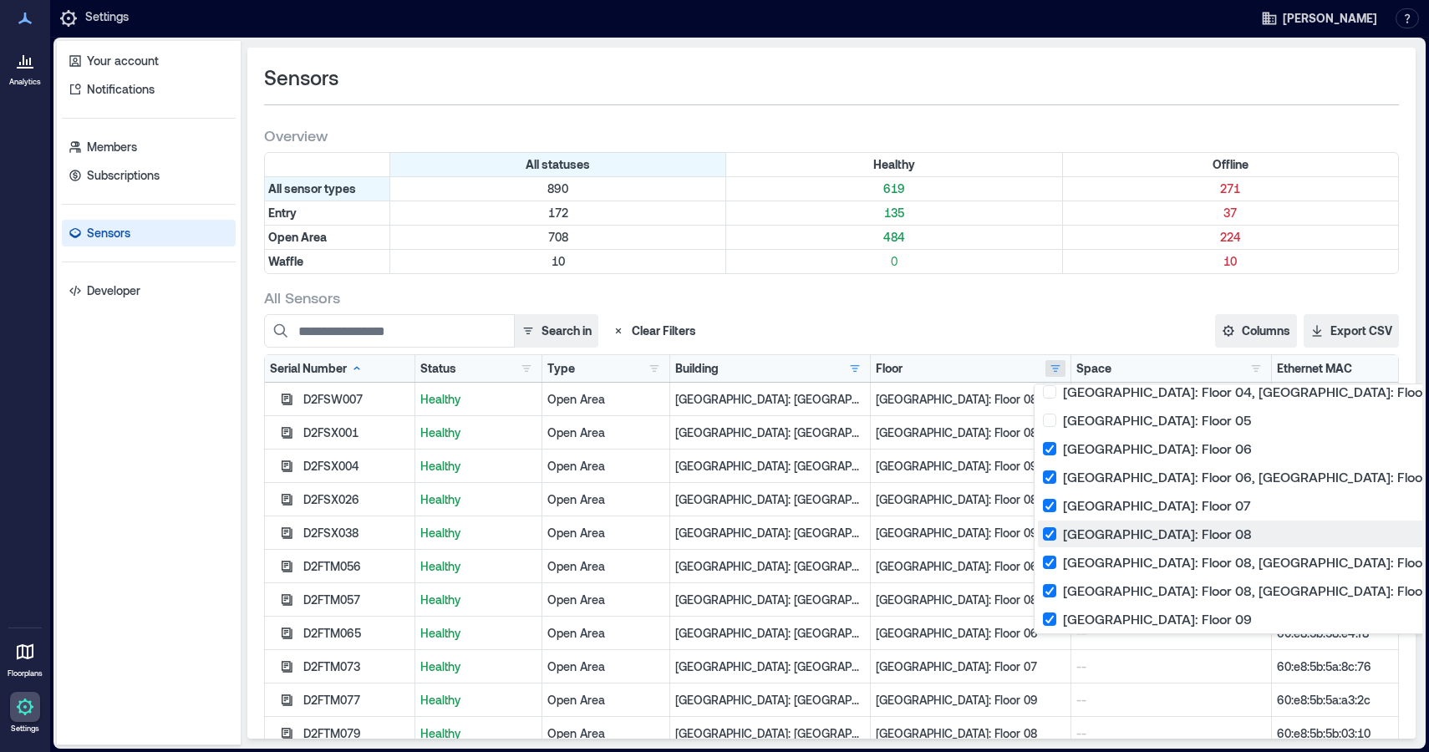
scroll to position [334, 0]
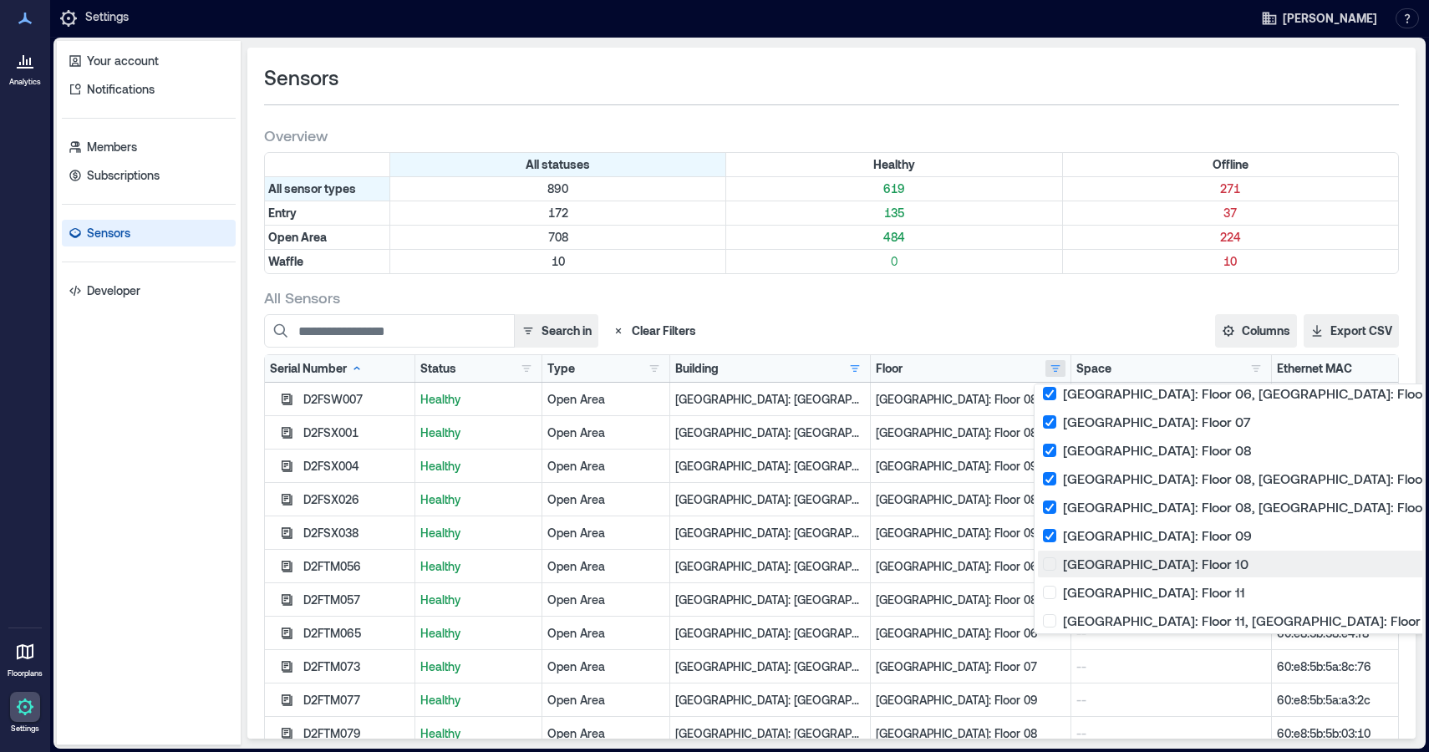
click at [1047, 563] on div "[GEOGRAPHIC_DATA]: Floor 10 40" at bounding box center [1265, 564] width 444 height 17
click at [932, 301] on div "All Sensors" at bounding box center [831, 297] width 1134 height 20
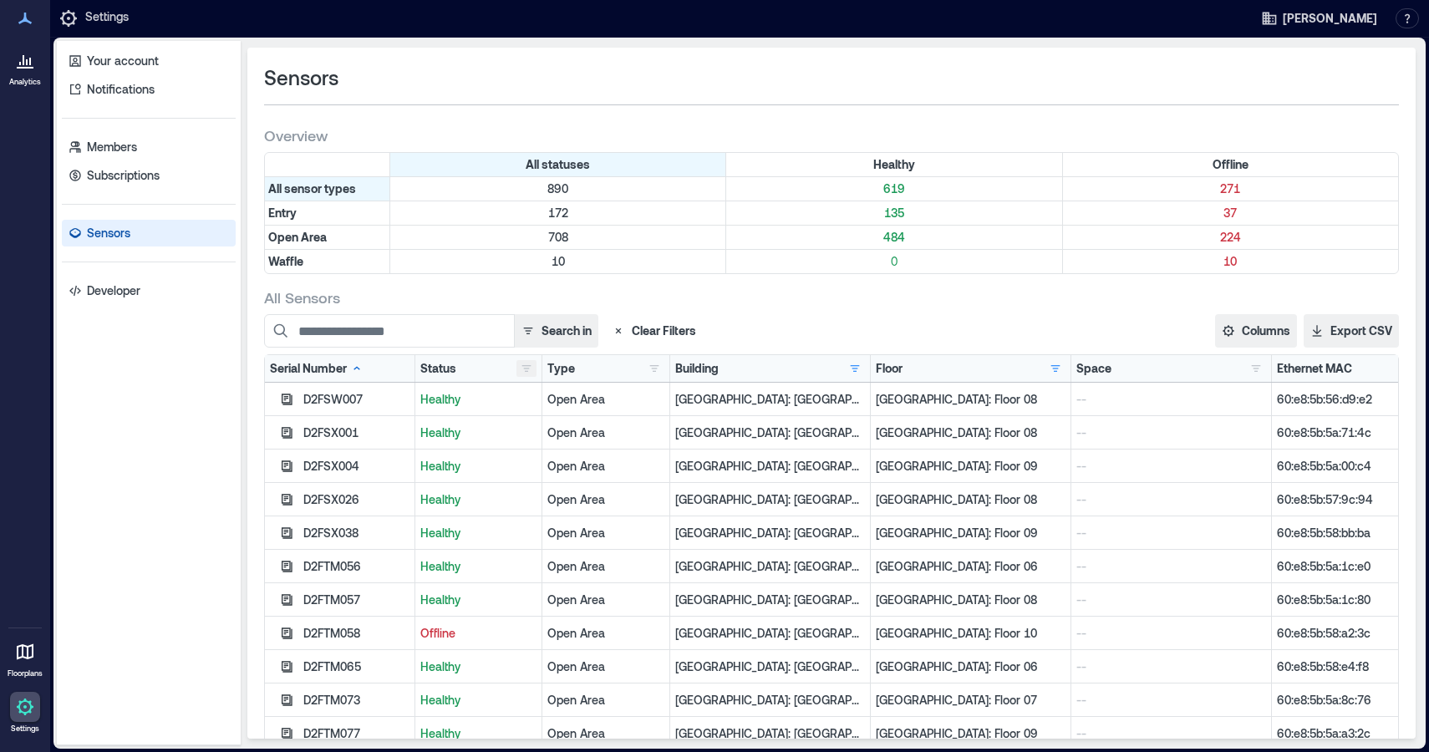
click at [519, 365] on button "button" at bounding box center [526, 368] width 20 height 17
click at [1045, 365] on button "button" at bounding box center [1055, 368] width 20 height 17
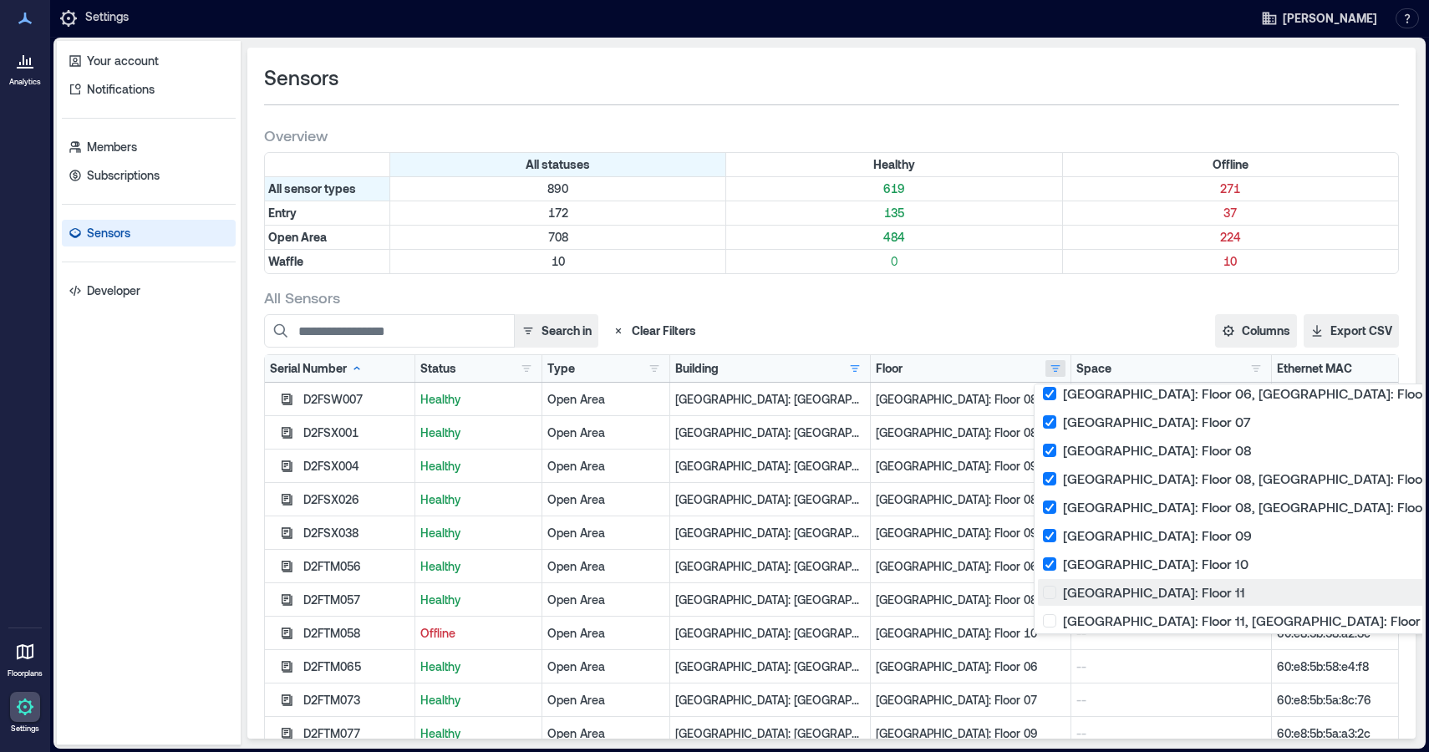
click at [1050, 596] on div "[GEOGRAPHIC_DATA]: Floor 11 24" at bounding box center [1265, 592] width 444 height 17
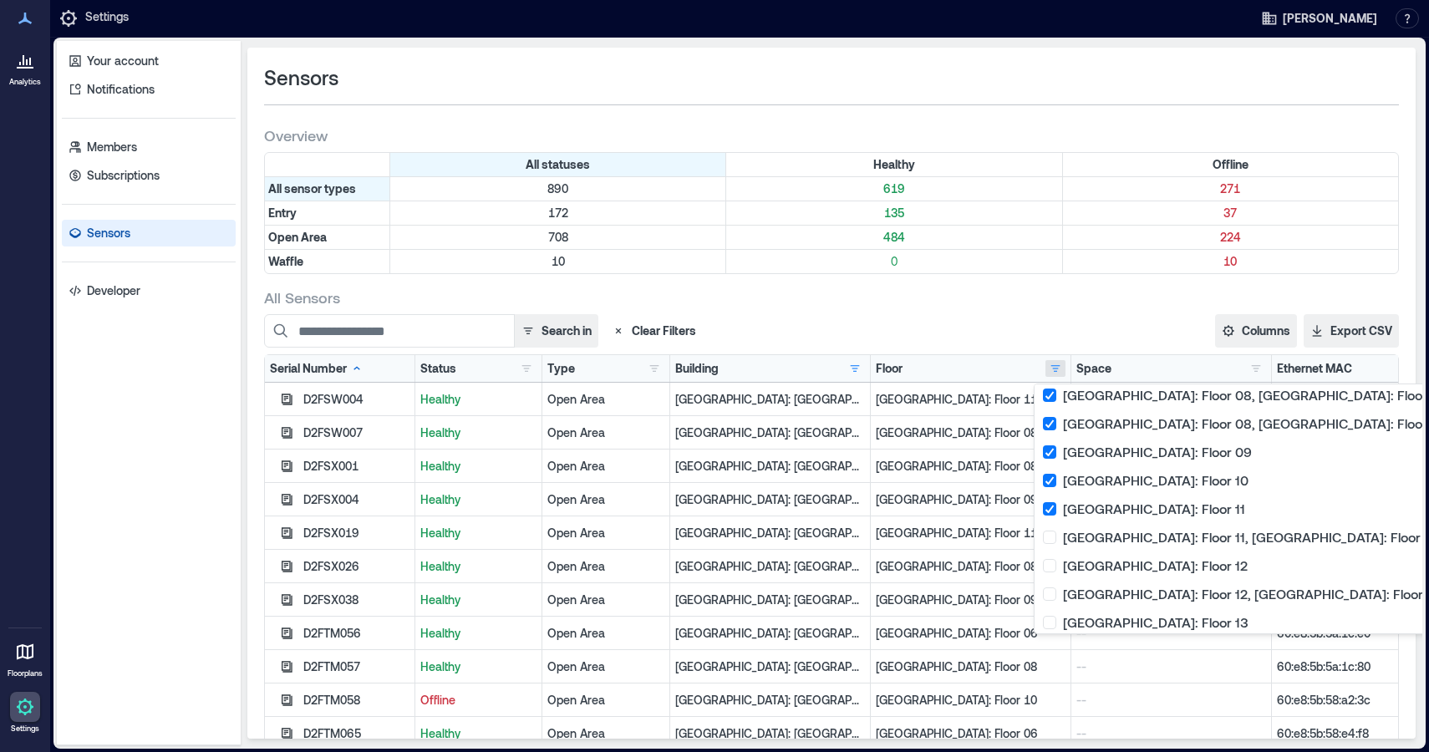
scroll to position [501, 0]
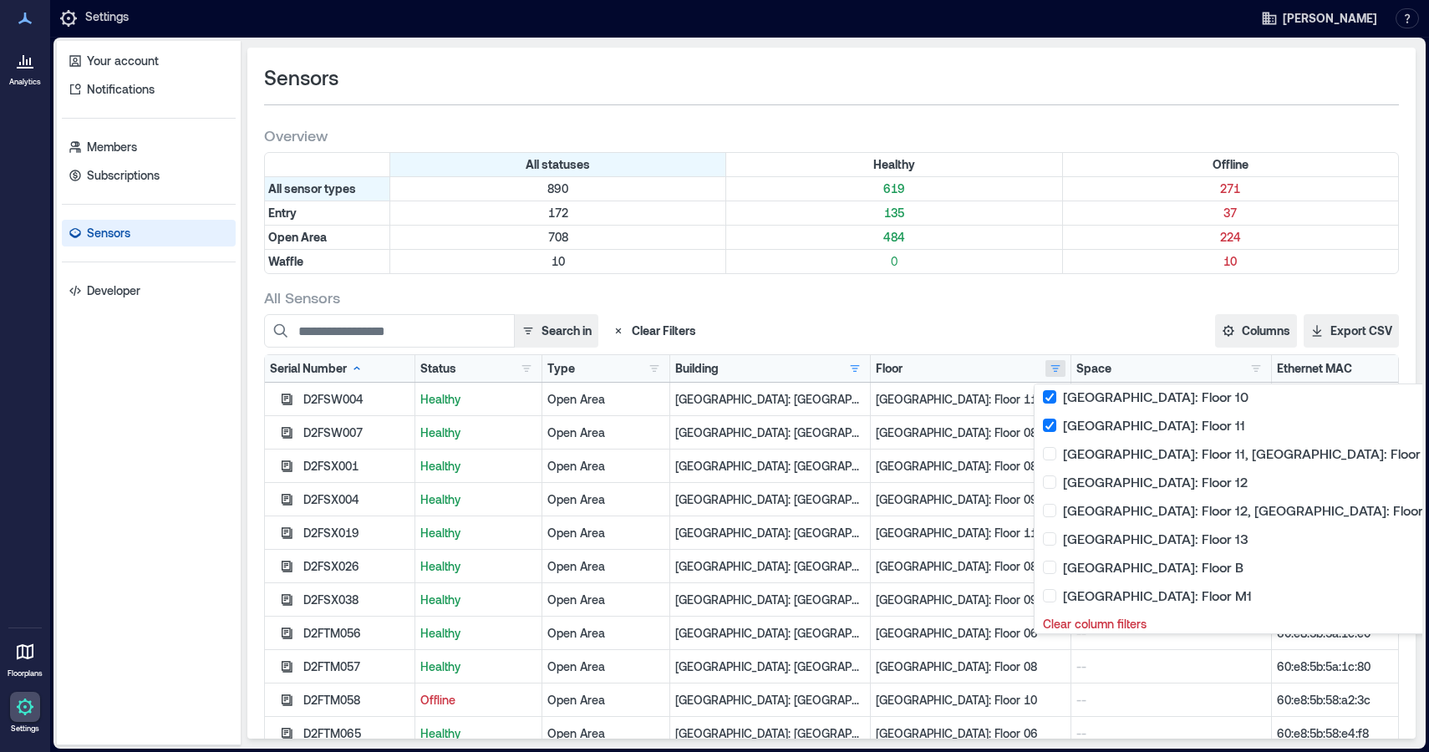
click at [903, 310] on div "All Sensors Search in Clear Filters Columns Serial Number Status Type Building …" at bounding box center [831, 544] width 1134 height 514
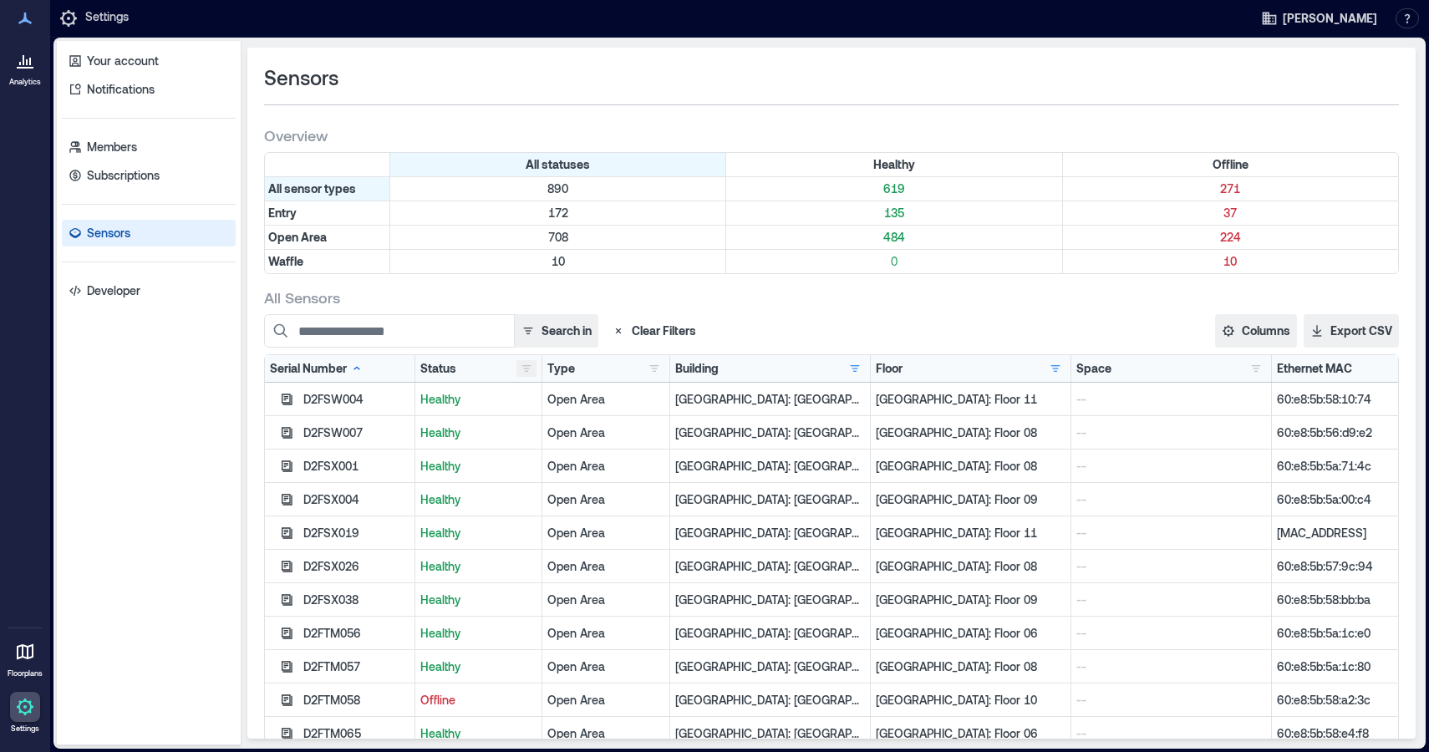
click at [516, 366] on button "button" at bounding box center [526, 368] width 20 height 17
click at [1045, 368] on button "button" at bounding box center [1055, 368] width 20 height 17
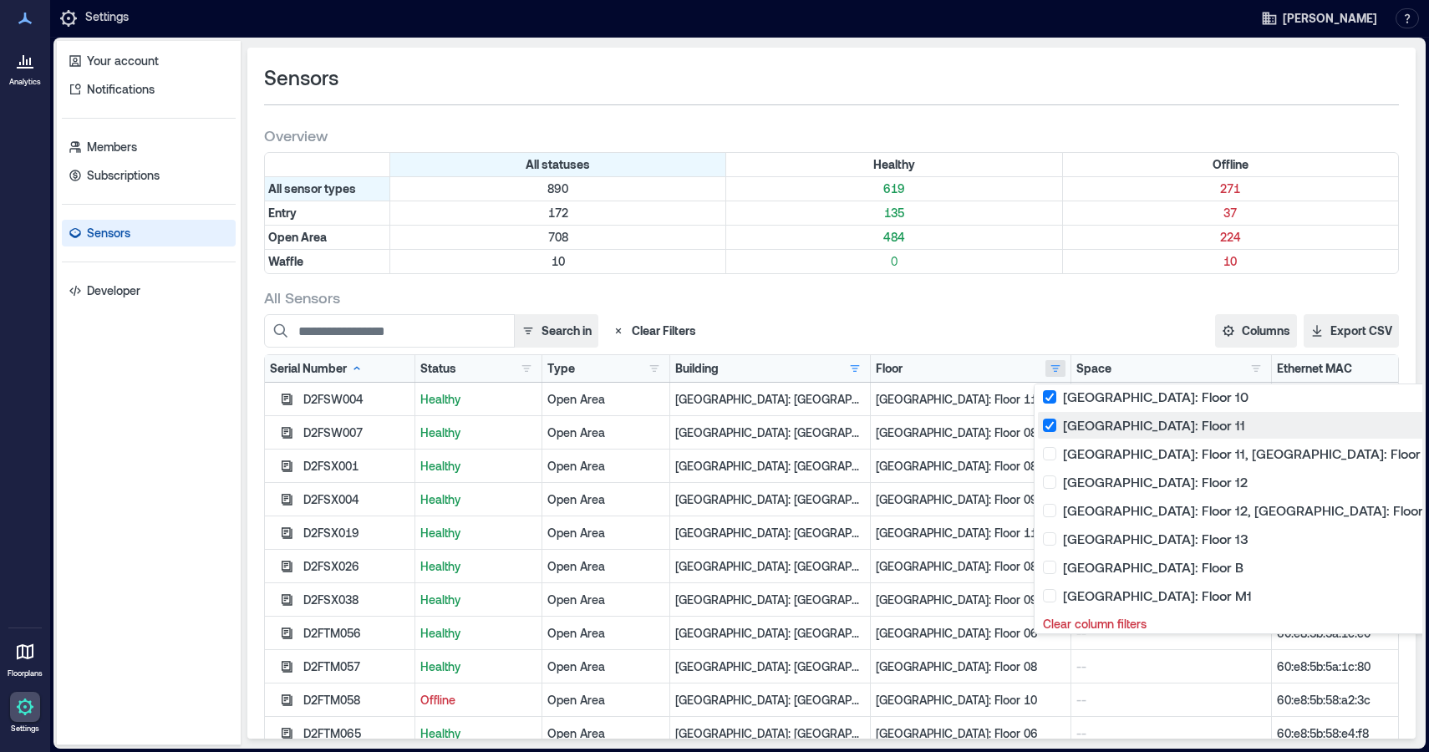
click at [1048, 424] on div "[GEOGRAPHIC_DATA]: Floor 11 24" at bounding box center [1265, 425] width 444 height 17
